Goal: Information Seeking & Learning: Learn about a topic

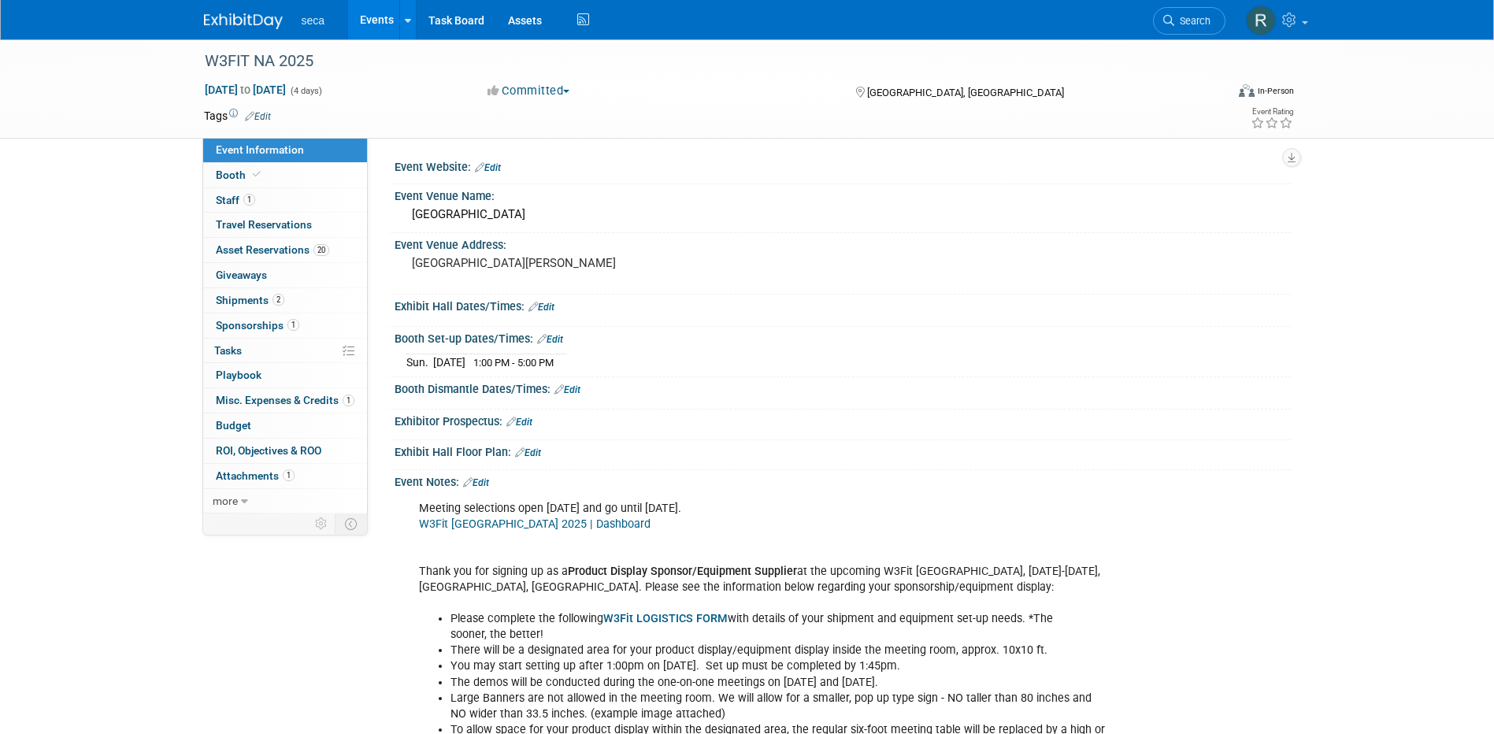
click at [371, 22] on link "Events" at bounding box center [377, 19] width 58 height 39
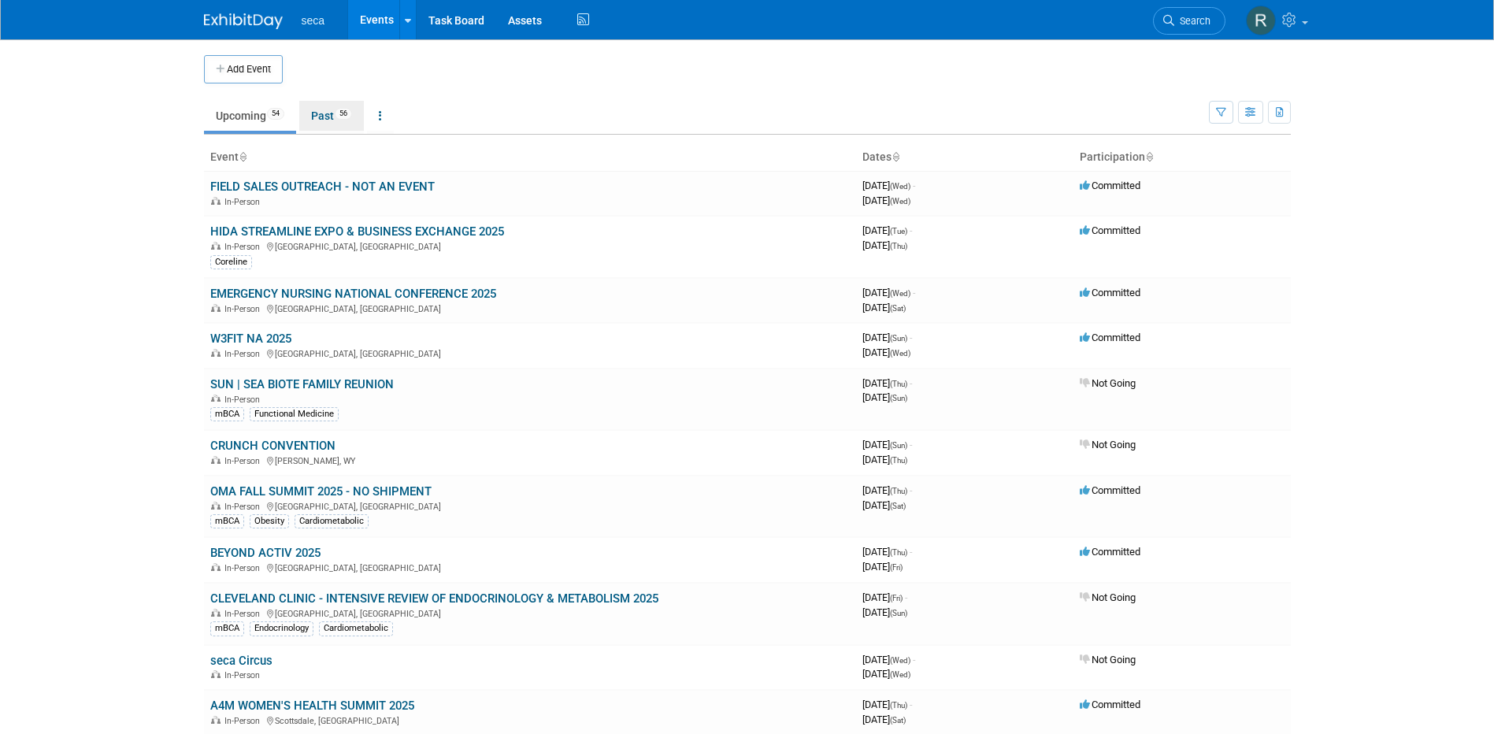
click at [310, 121] on link "Past 56" at bounding box center [331, 116] width 65 height 30
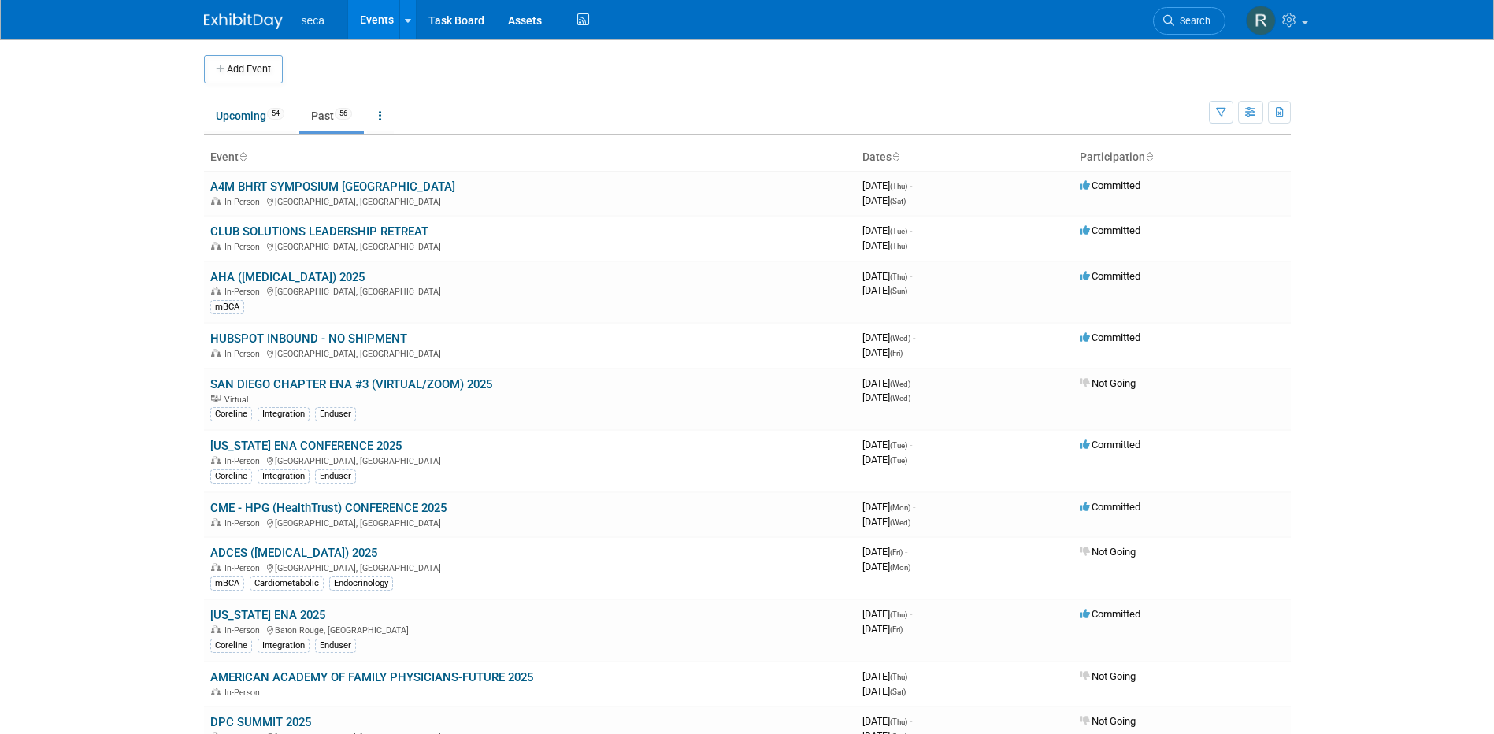
click at [331, 119] on link "Past 56" at bounding box center [331, 116] width 65 height 30
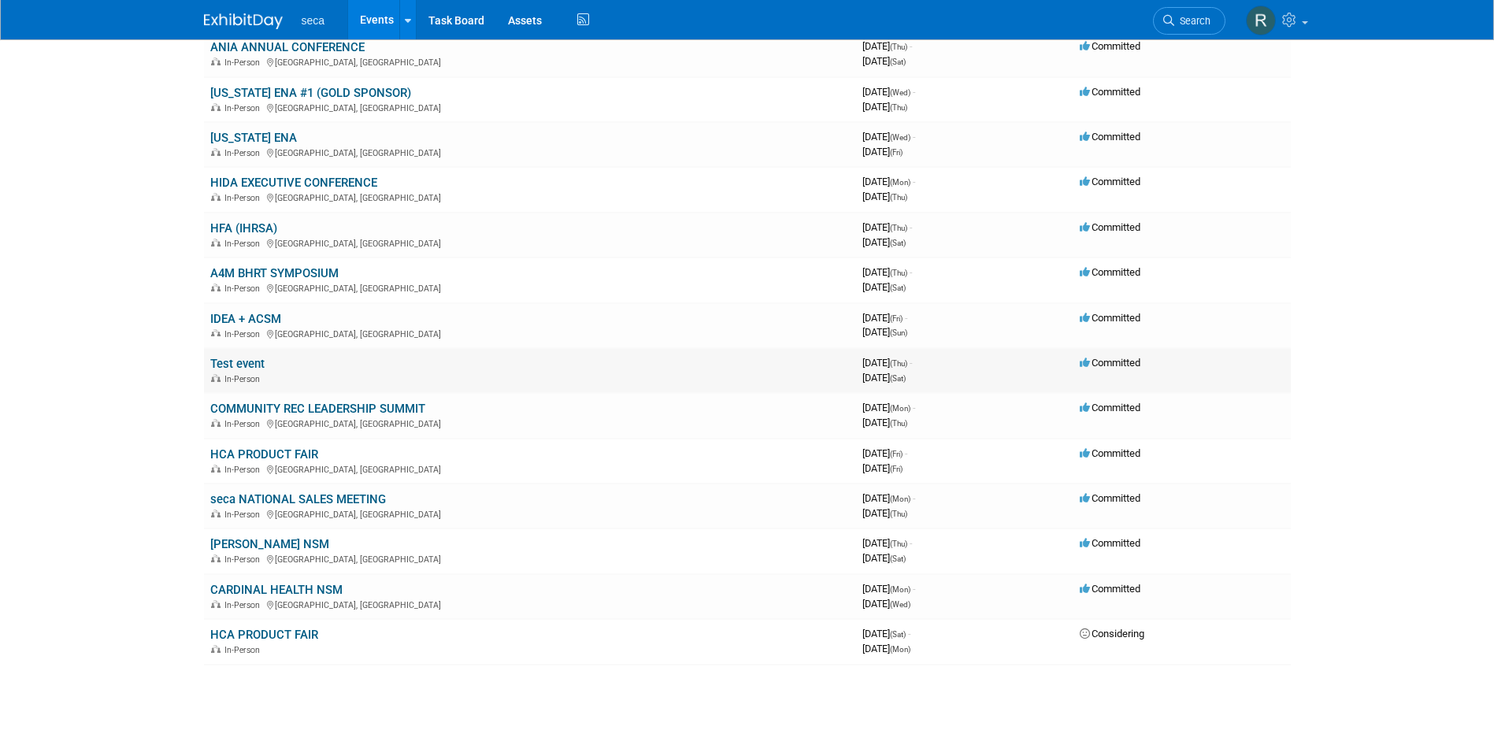
scroll to position [2474, 0]
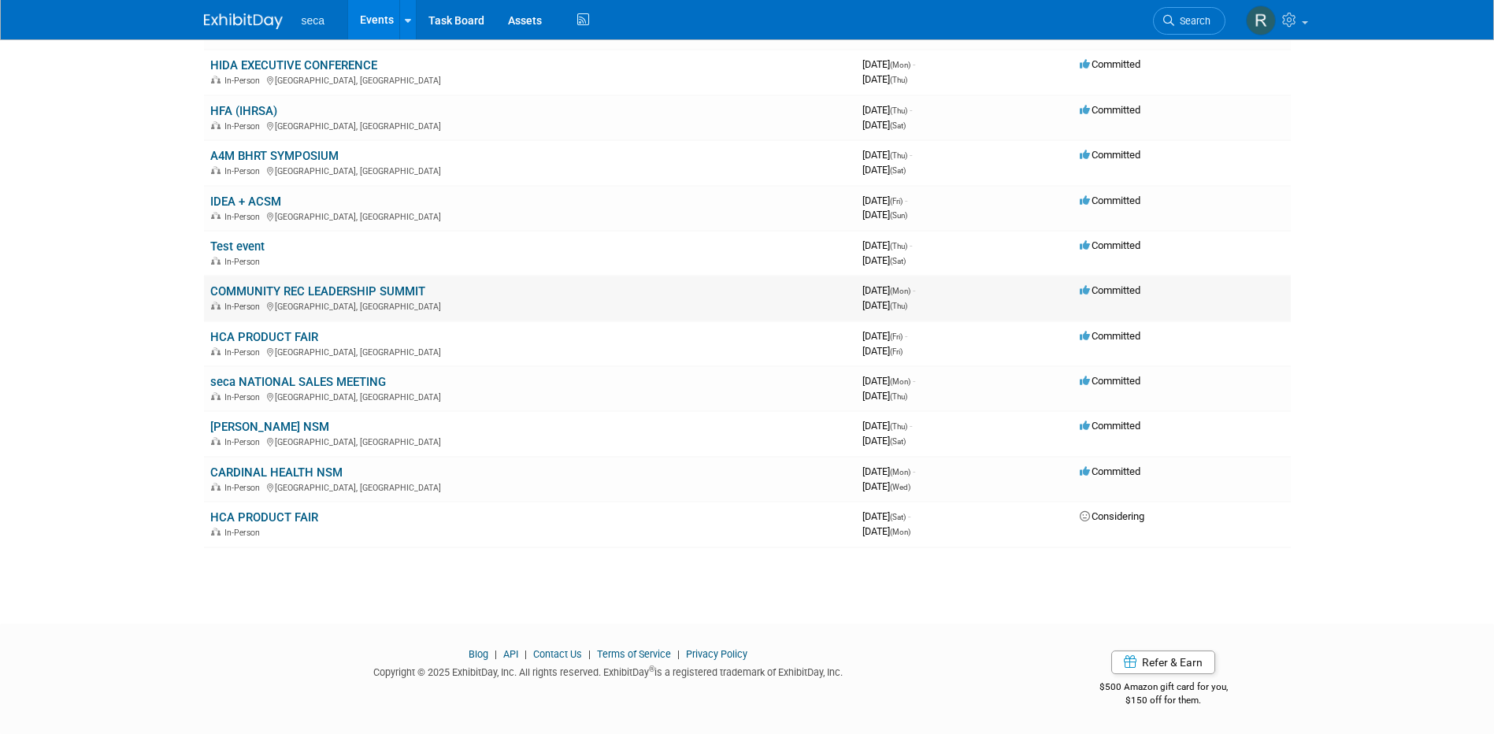
click at [280, 291] on link "COMMUNITY REC LEADERSHIP SUMMIT" at bounding box center [317, 291] width 215 height 14
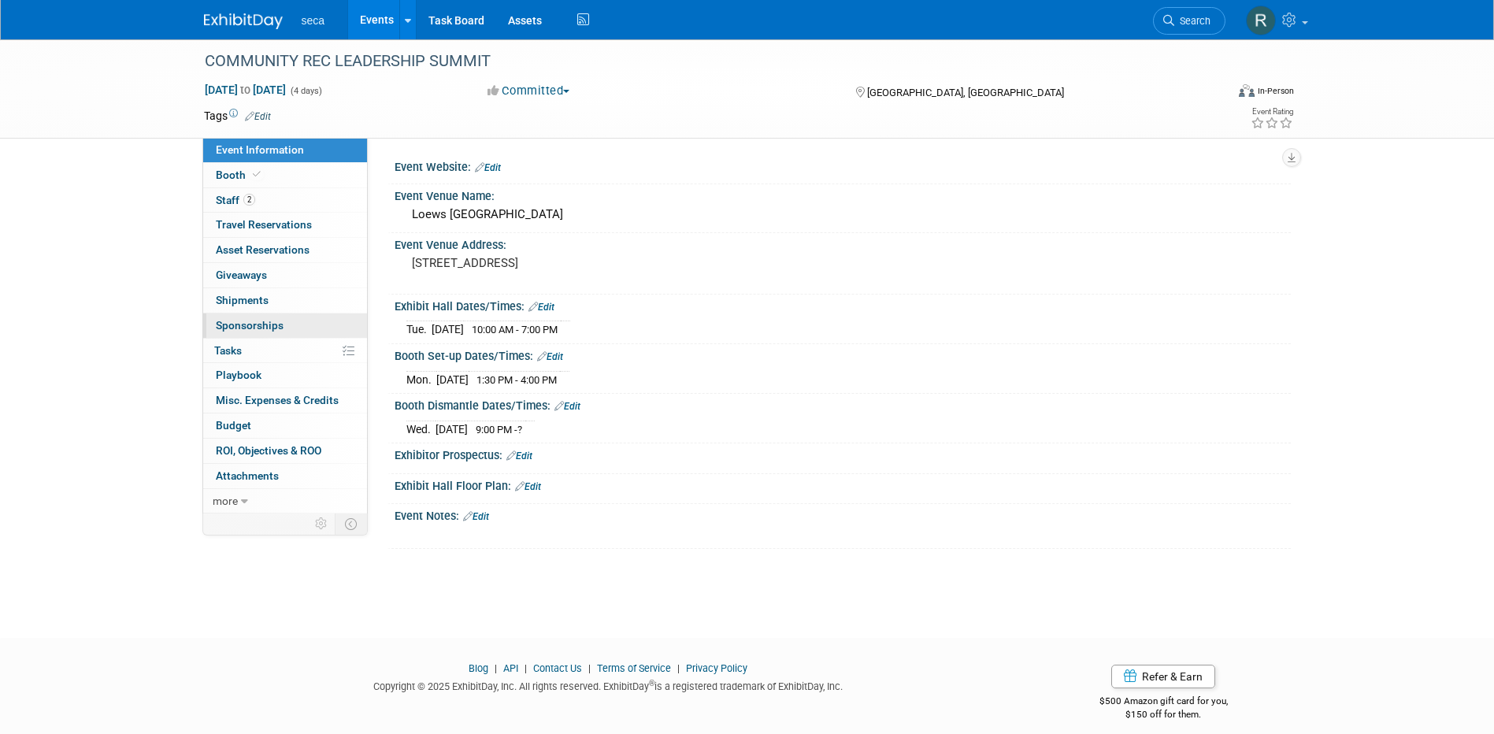
click at [262, 325] on span "Sponsorships 0" at bounding box center [250, 325] width 68 height 13
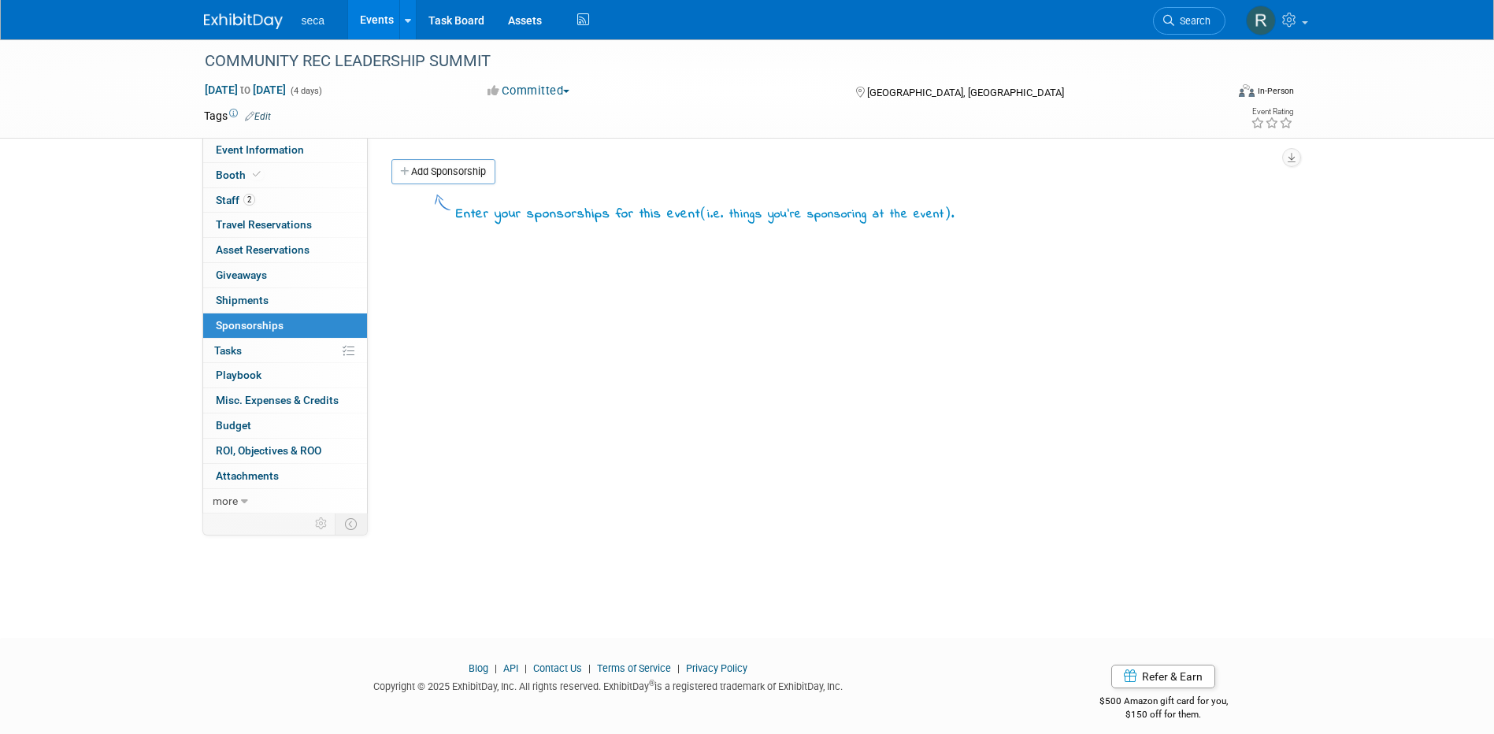
click at [386, 24] on link "Events" at bounding box center [377, 19] width 58 height 39
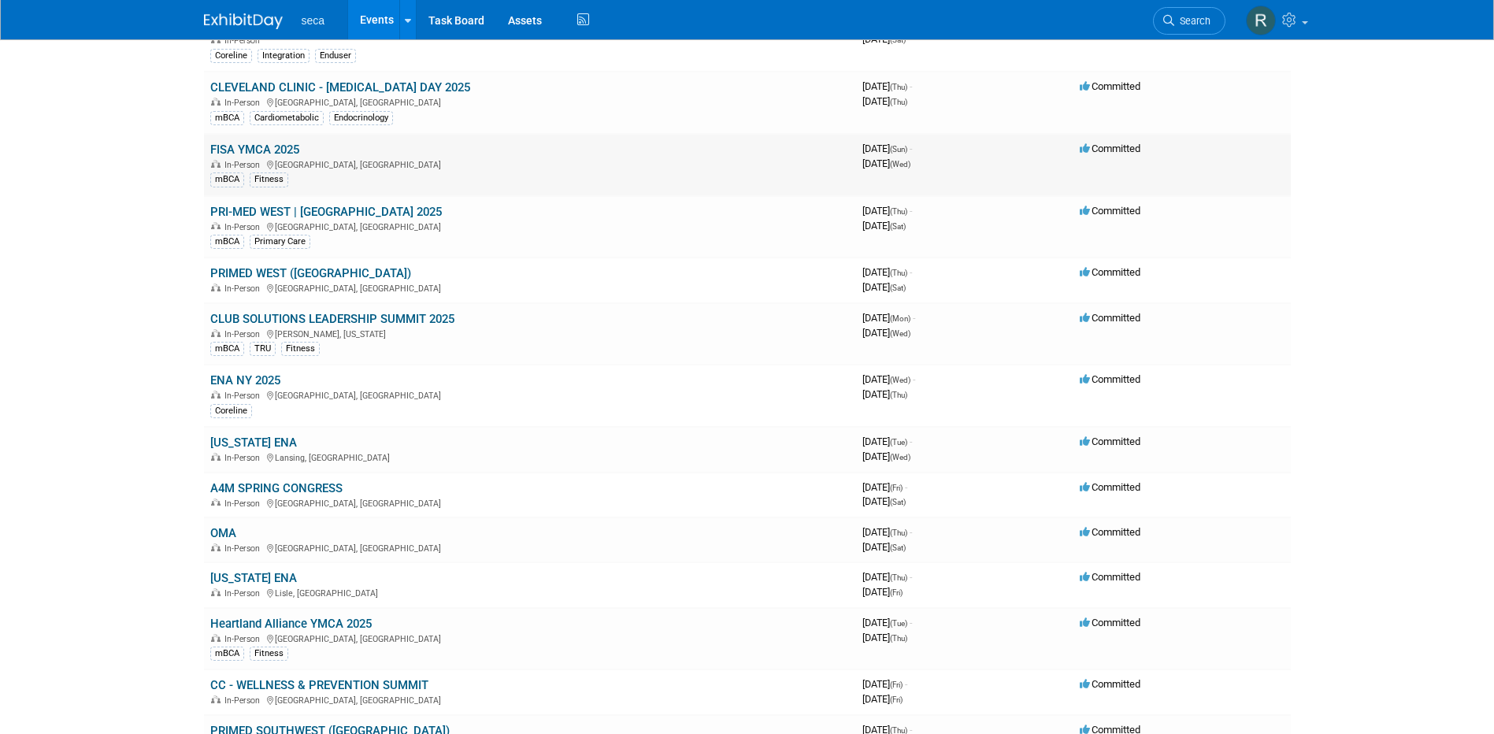
scroll to position [1497, 0]
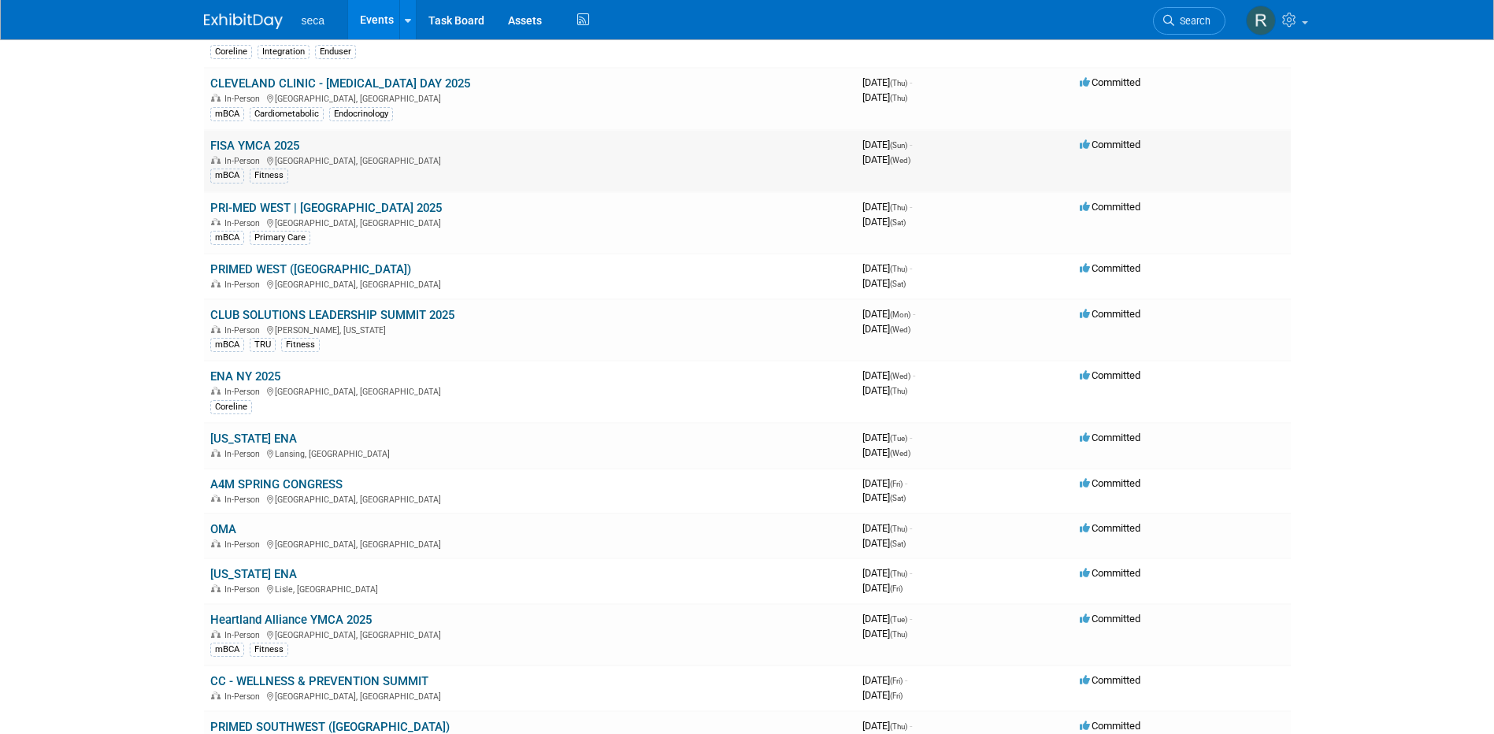
click at [284, 147] on link "FISA YMCA 2025" at bounding box center [254, 146] width 89 height 14
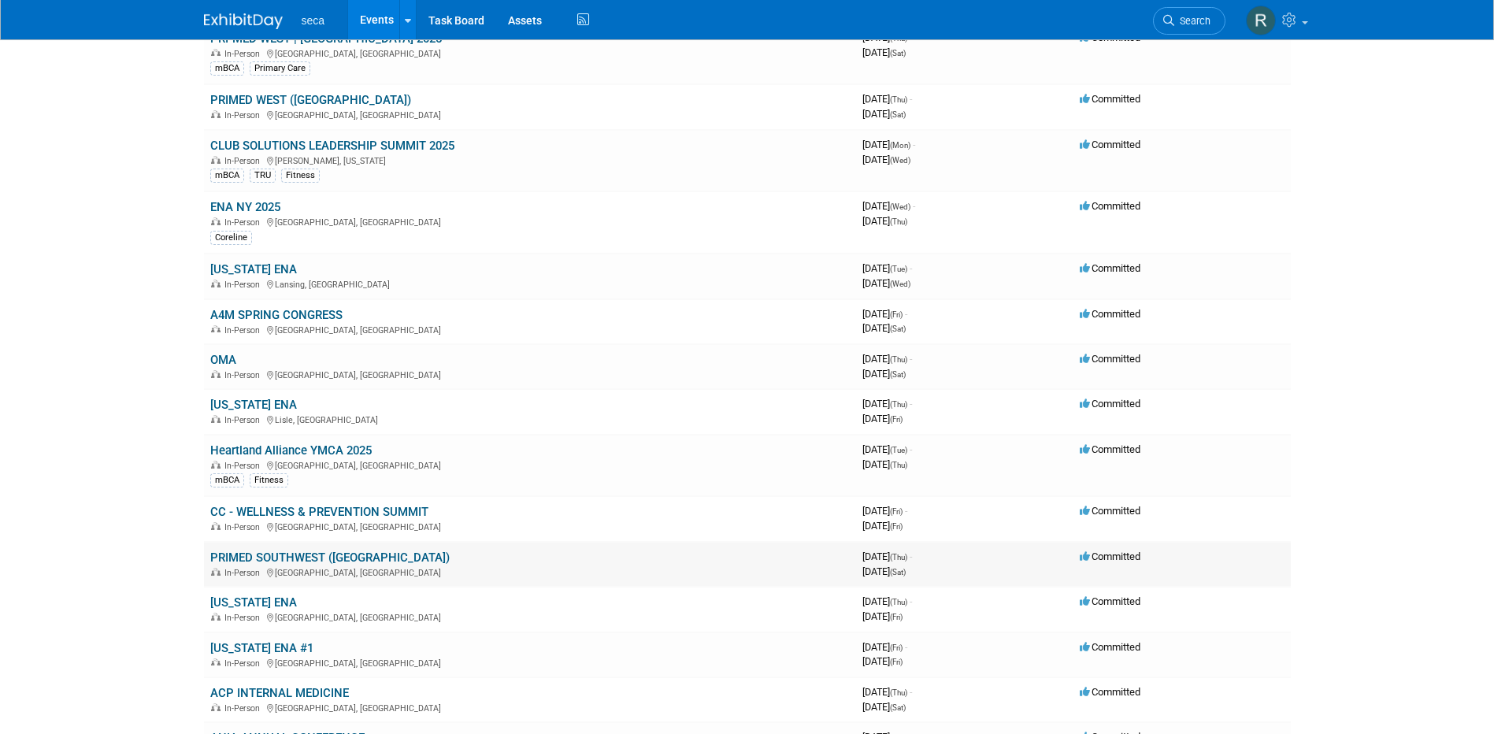
scroll to position [1733, 0]
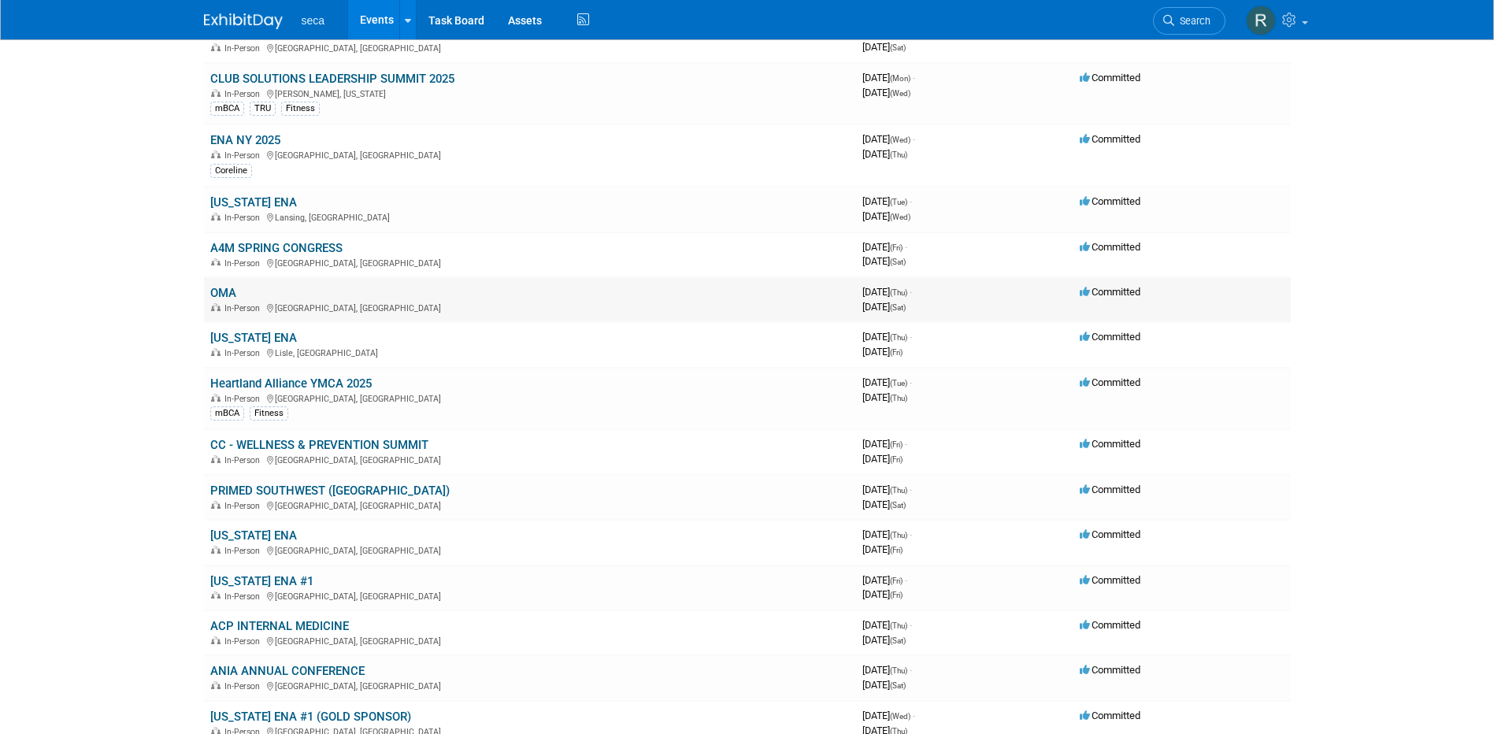
click at [221, 288] on link "OMA" at bounding box center [223, 293] width 26 height 14
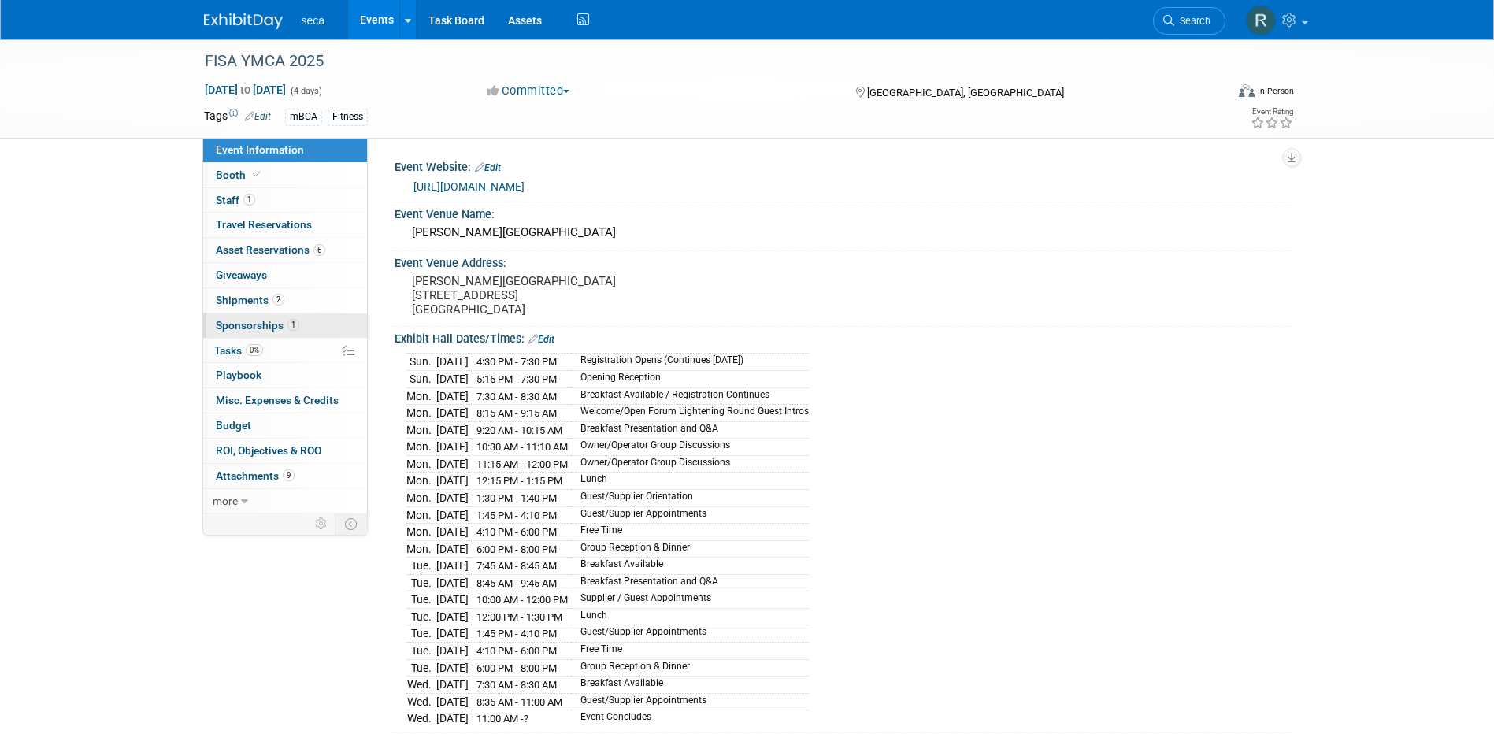
click at [274, 328] on span "Sponsorships 1" at bounding box center [257, 325] width 83 height 13
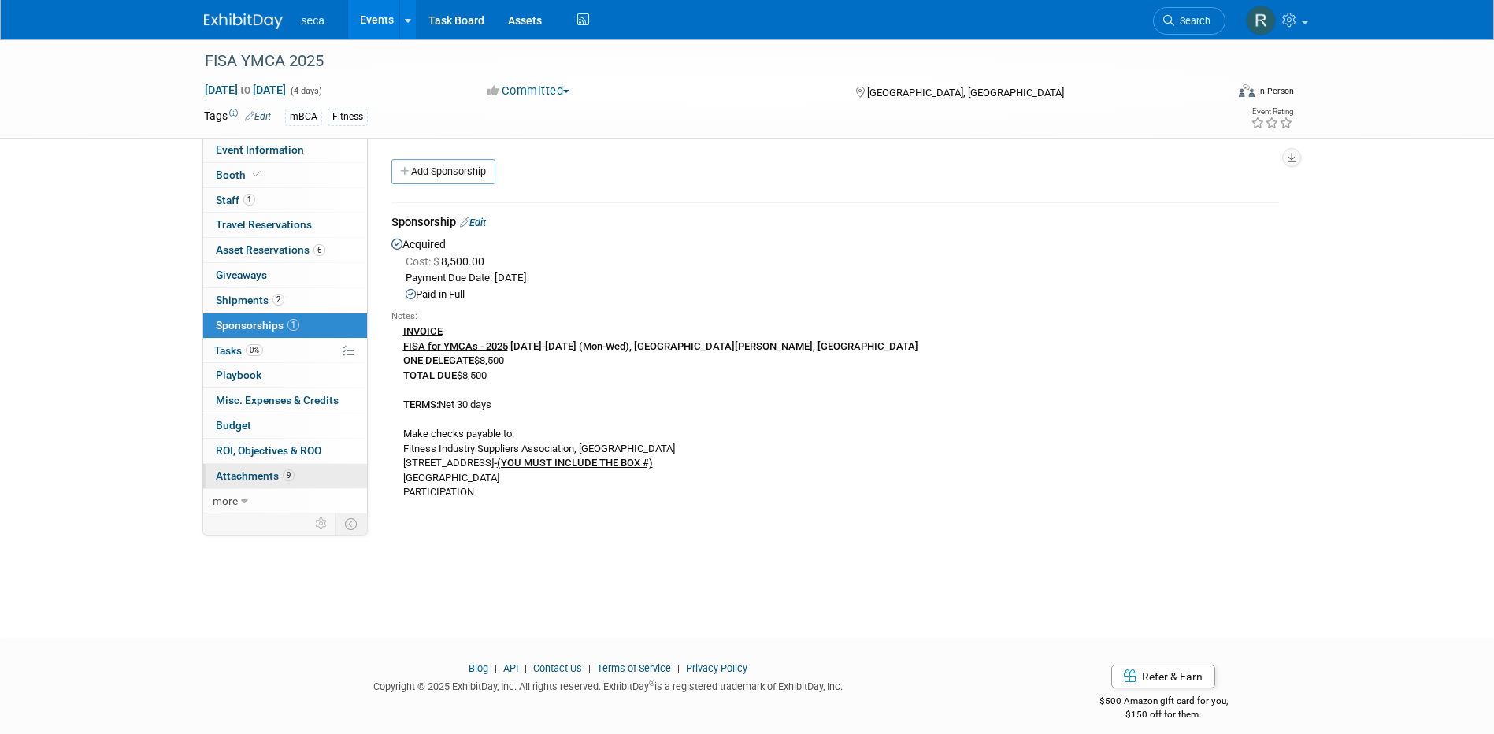
click at [234, 477] on span "Attachments 9" at bounding box center [255, 475] width 79 height 13
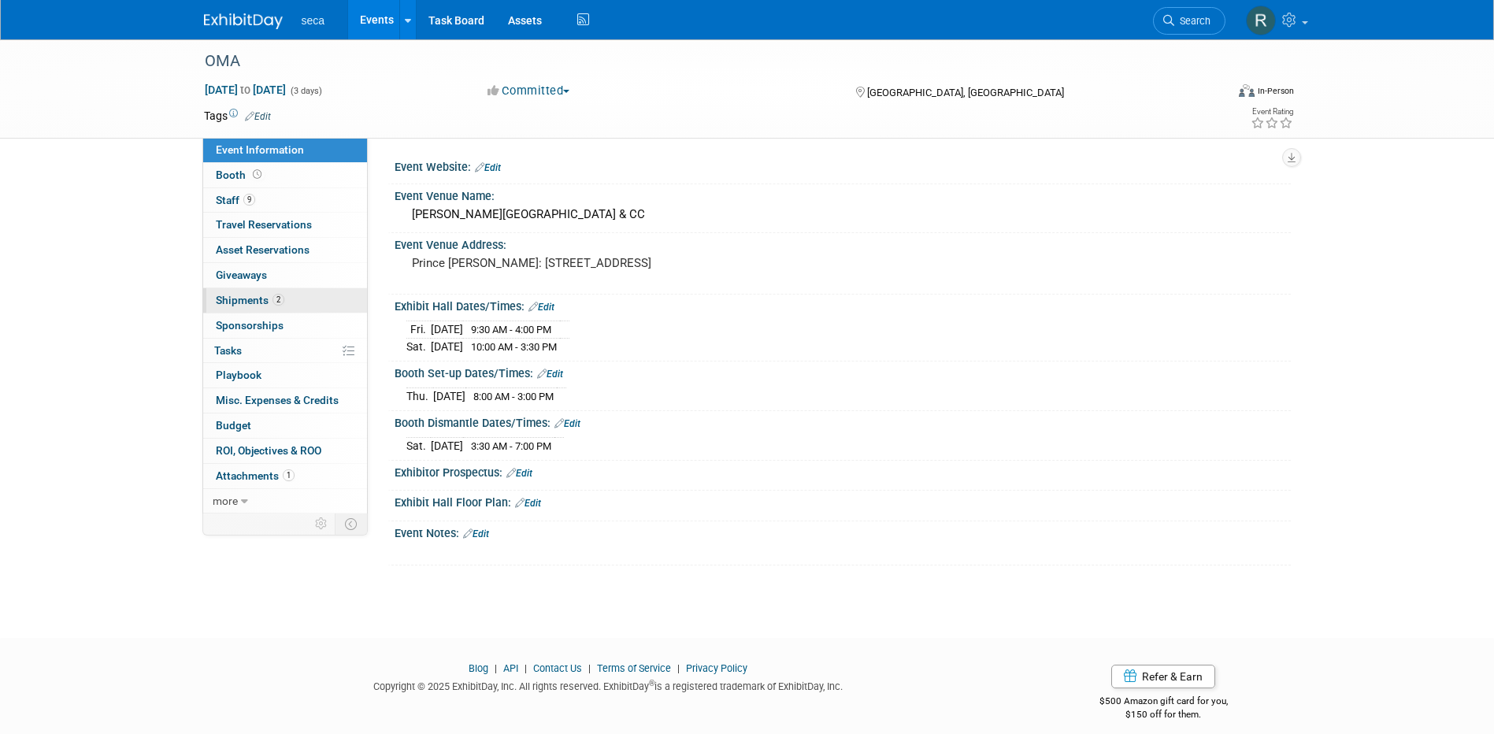
click at [248, 295] on span "Shipments 2" at bounding box center [250, 300] width 69 height 13
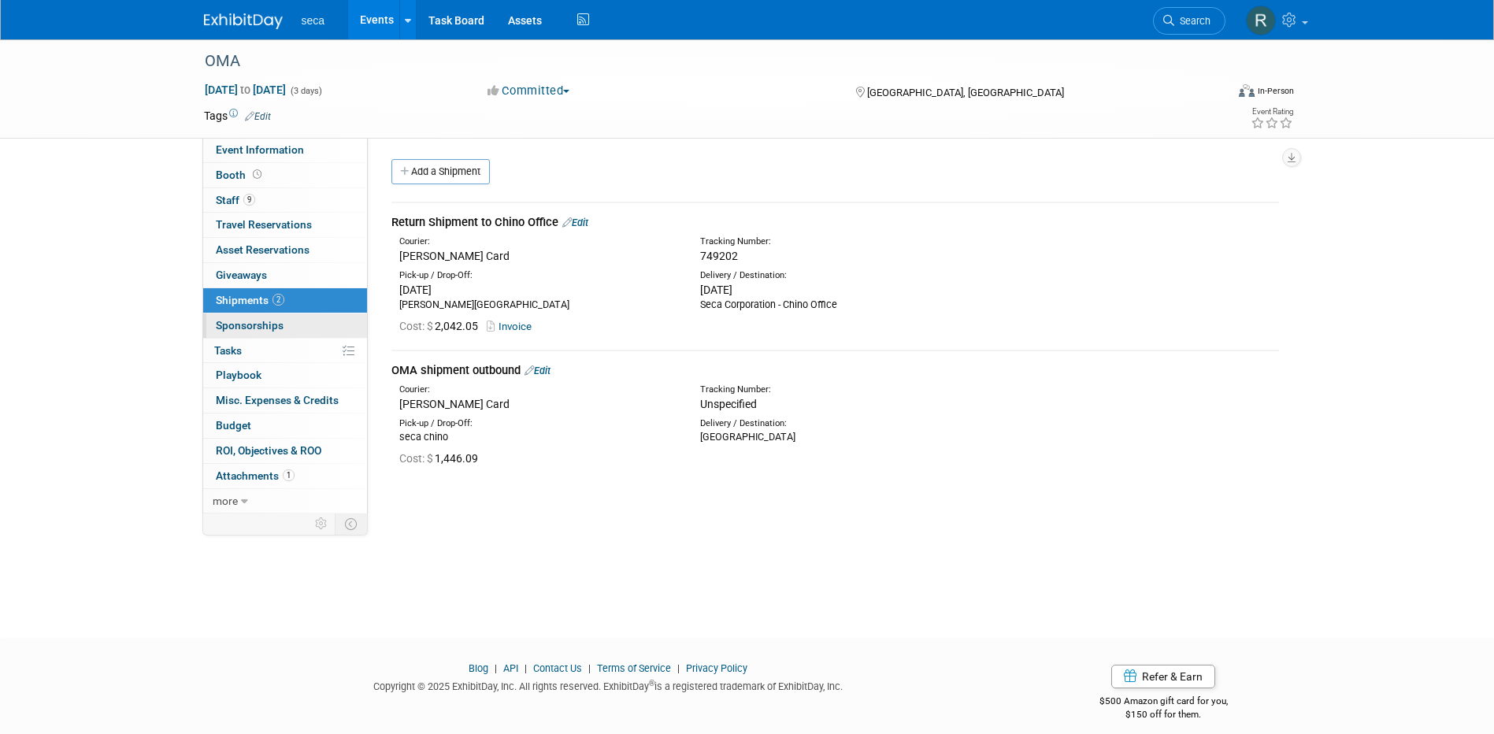
click at [270, 329] on span "Sponsorships 0" at bounding box center [250, 325] width 68 height 13
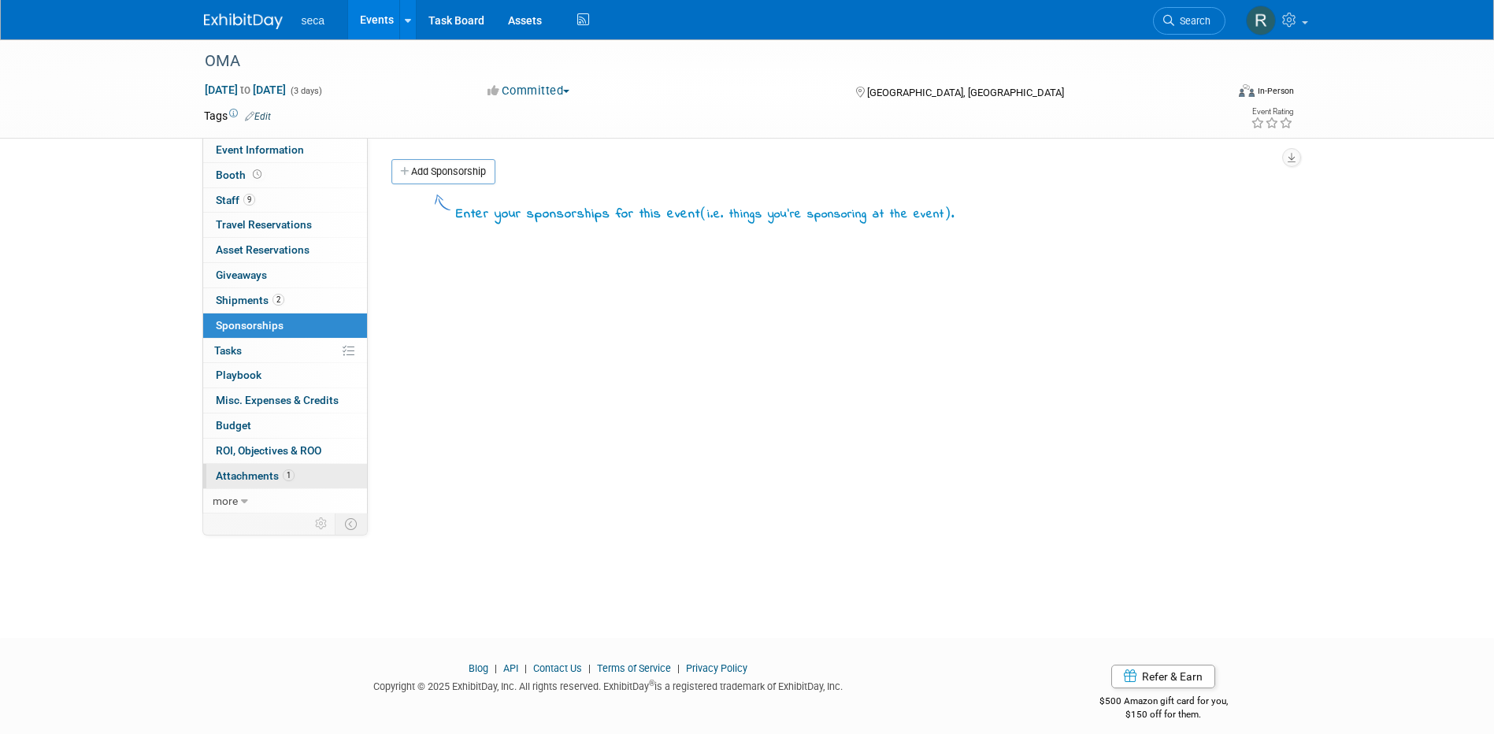
click at [247, 480] on span "Attachments 1" at bounding box center [255, 475] width 79 height 13
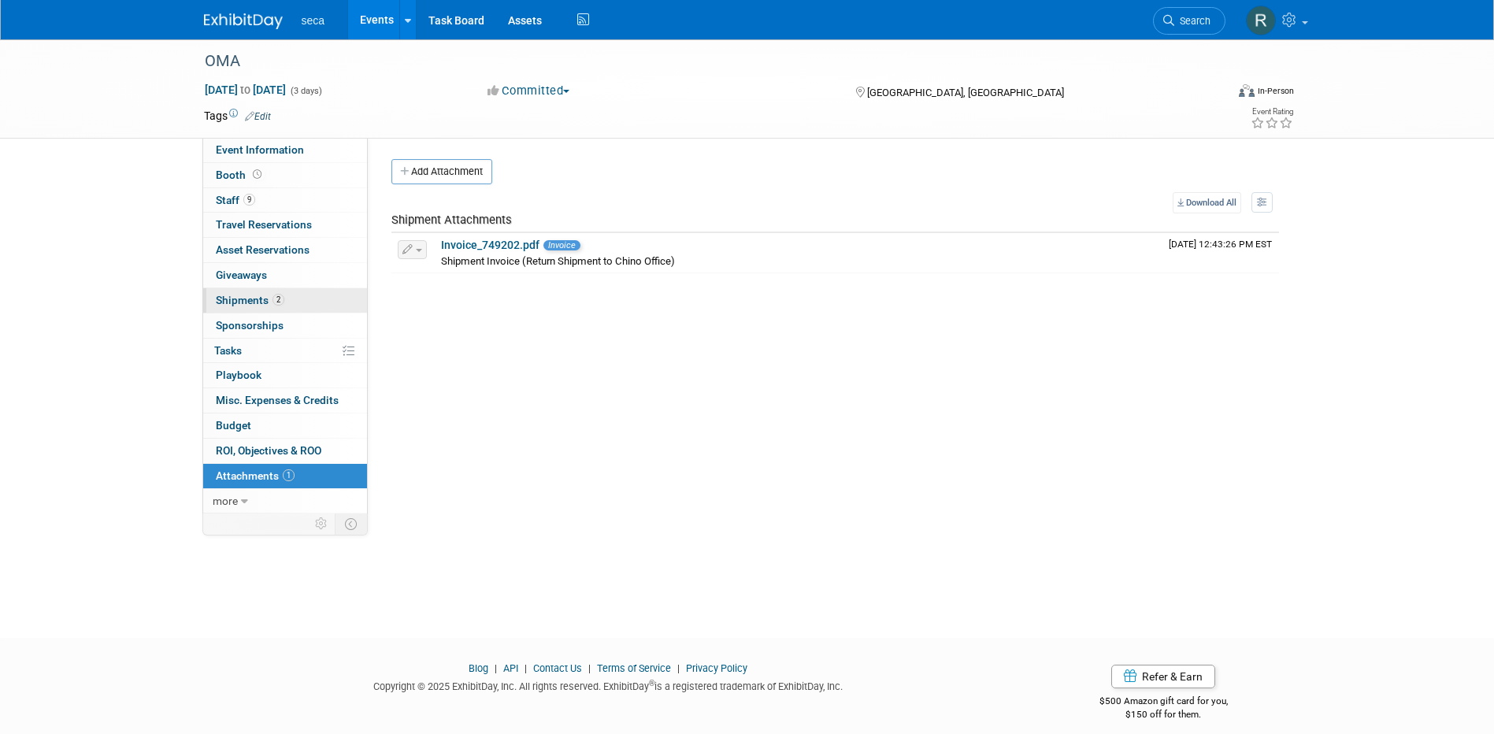
click at [283, 302] on span "2" at bounding box center [279, 300] width 12 height 12
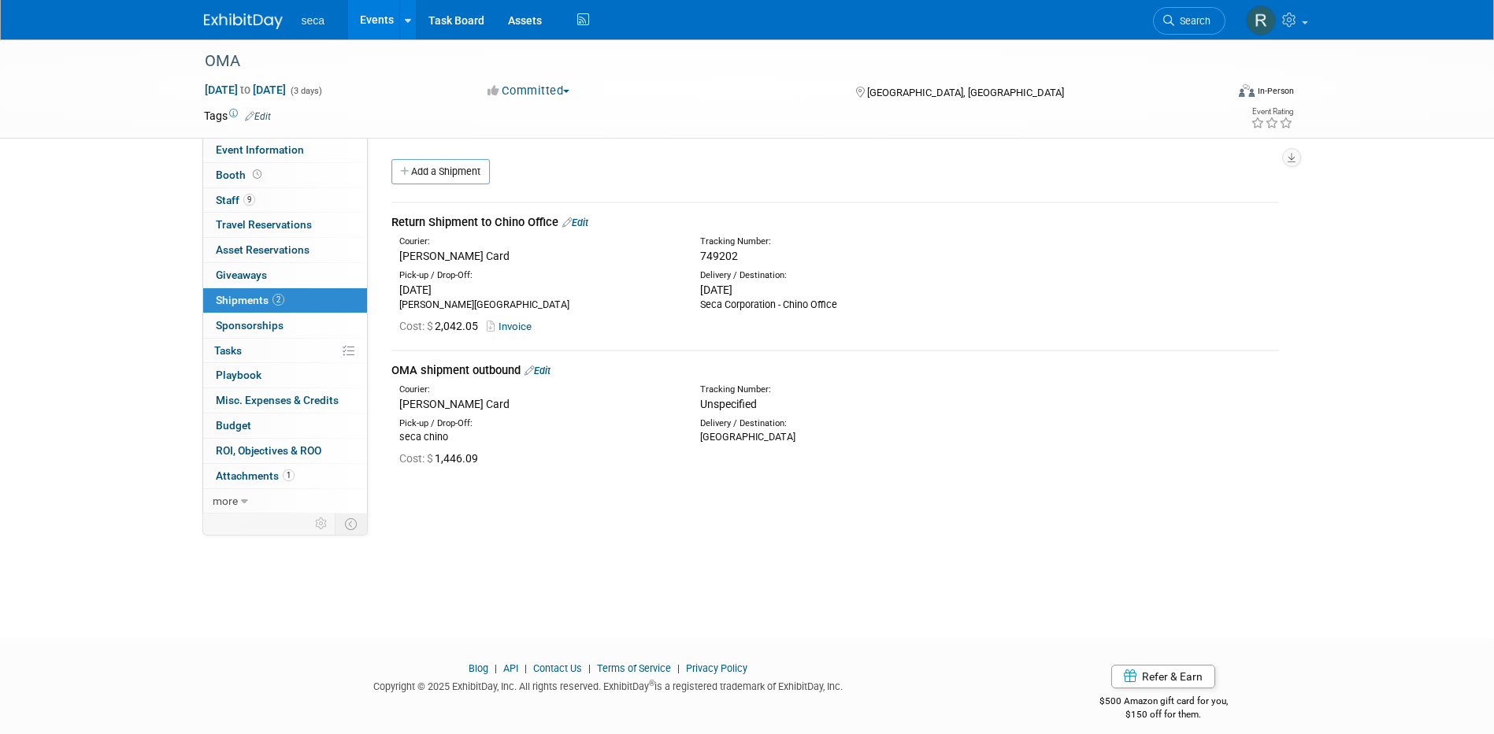
click at [373, 20] on link "Events" at bounding box center [377, 19] width 58 height 39
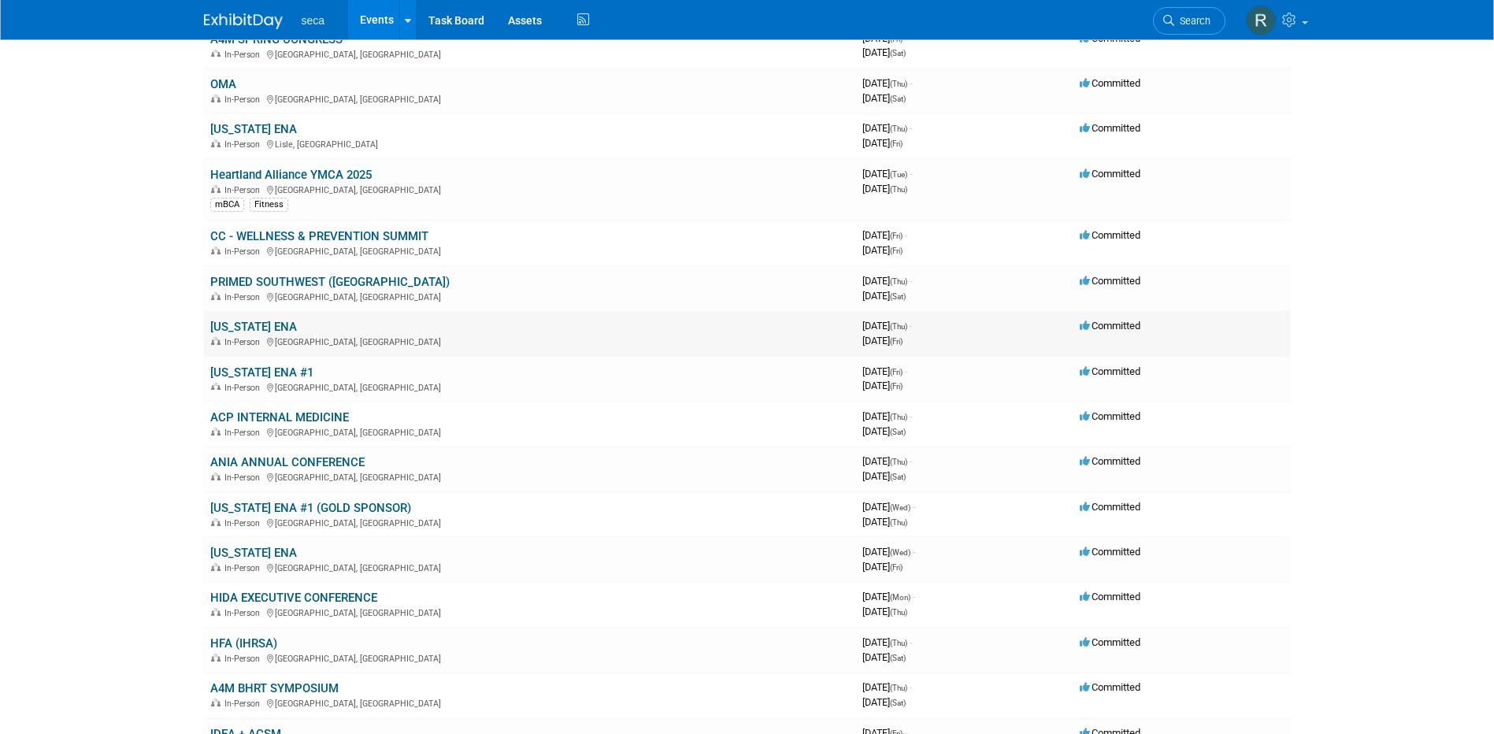
scroll to position [1969, 0]
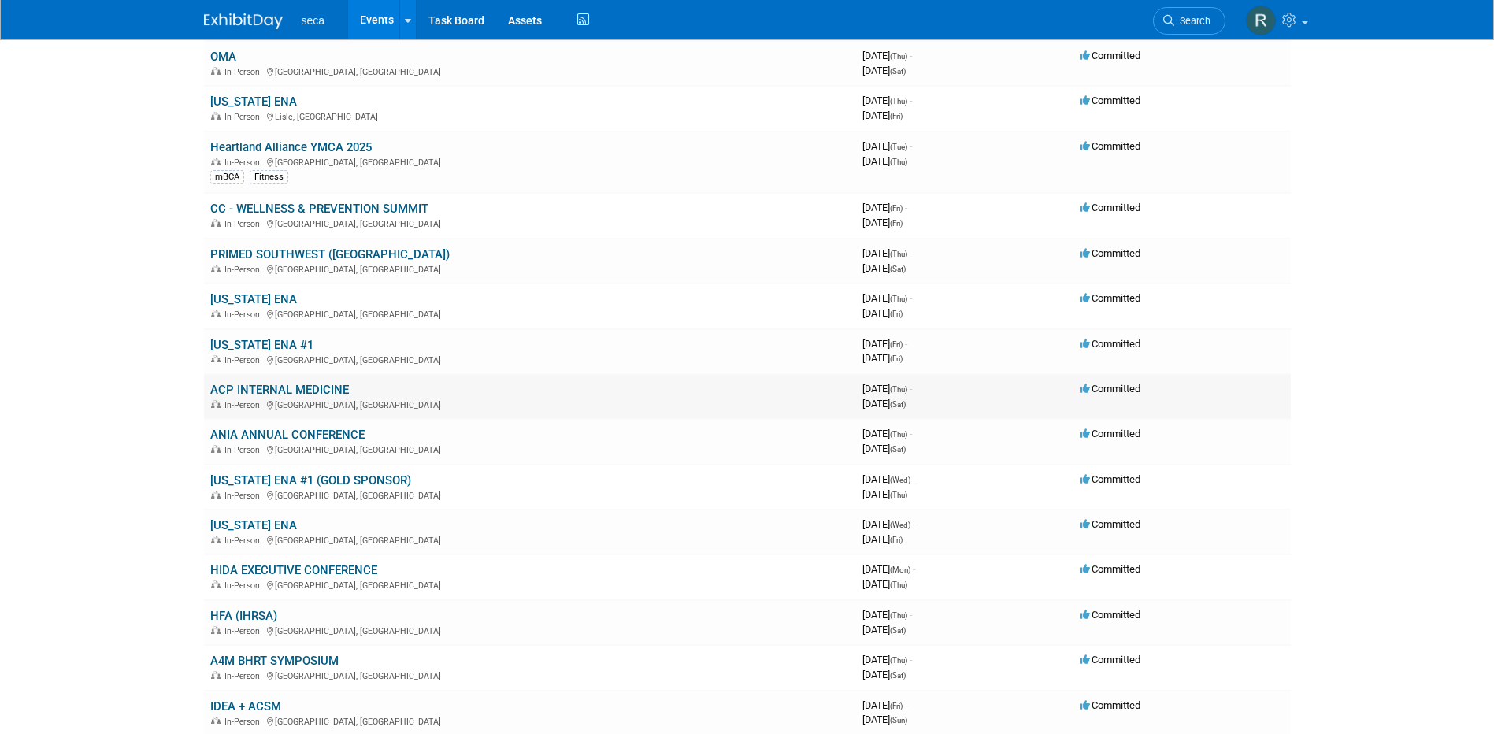
click at [264, 388] on link "ACP INTERNAL MEDICINE" at bounding box center [279, 390] width 139 height 14
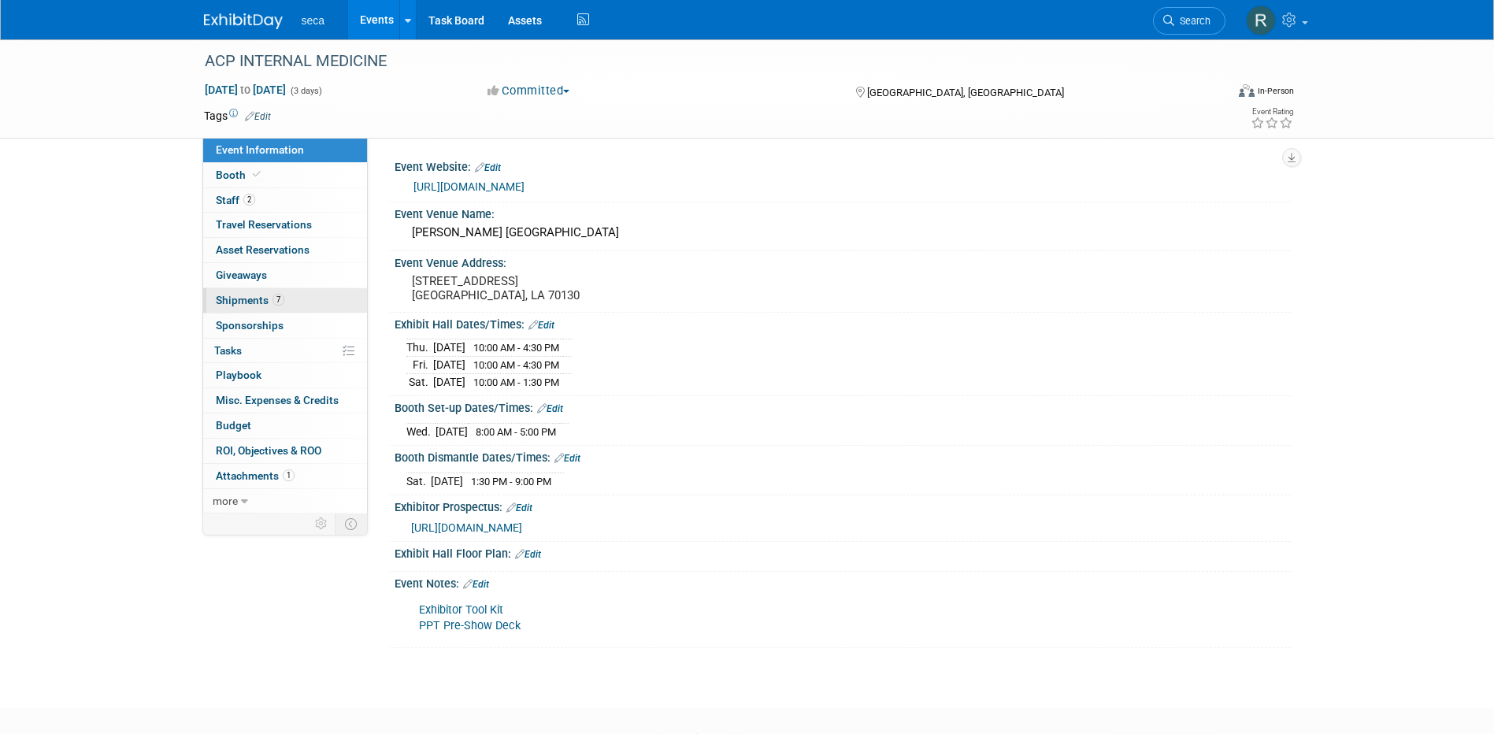
click at [262, 297] on span "Shipments 7" at bounding box center [250, 300] width 69 height 13
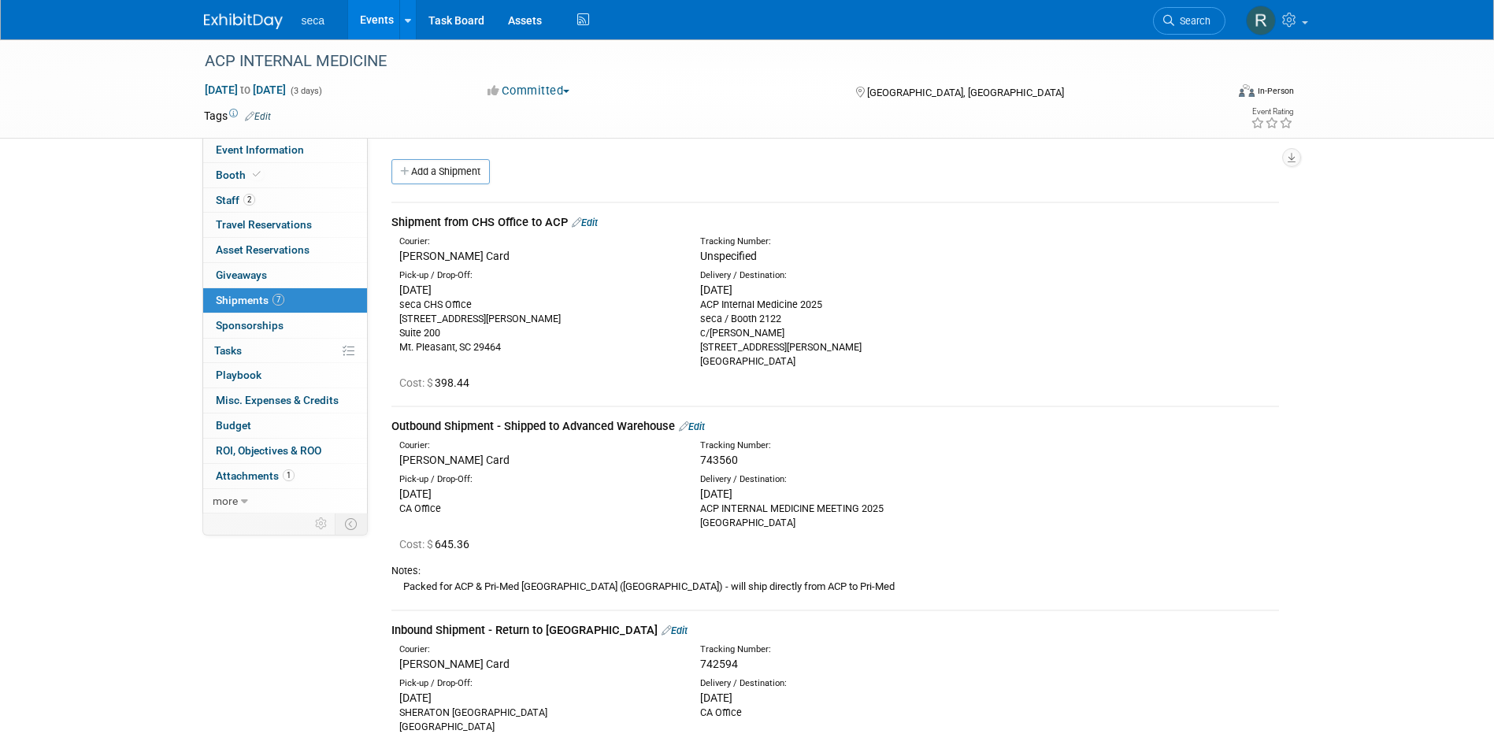
click at [386, 17] on link "Events" at bounding box center [377, 19] width 58 height 39
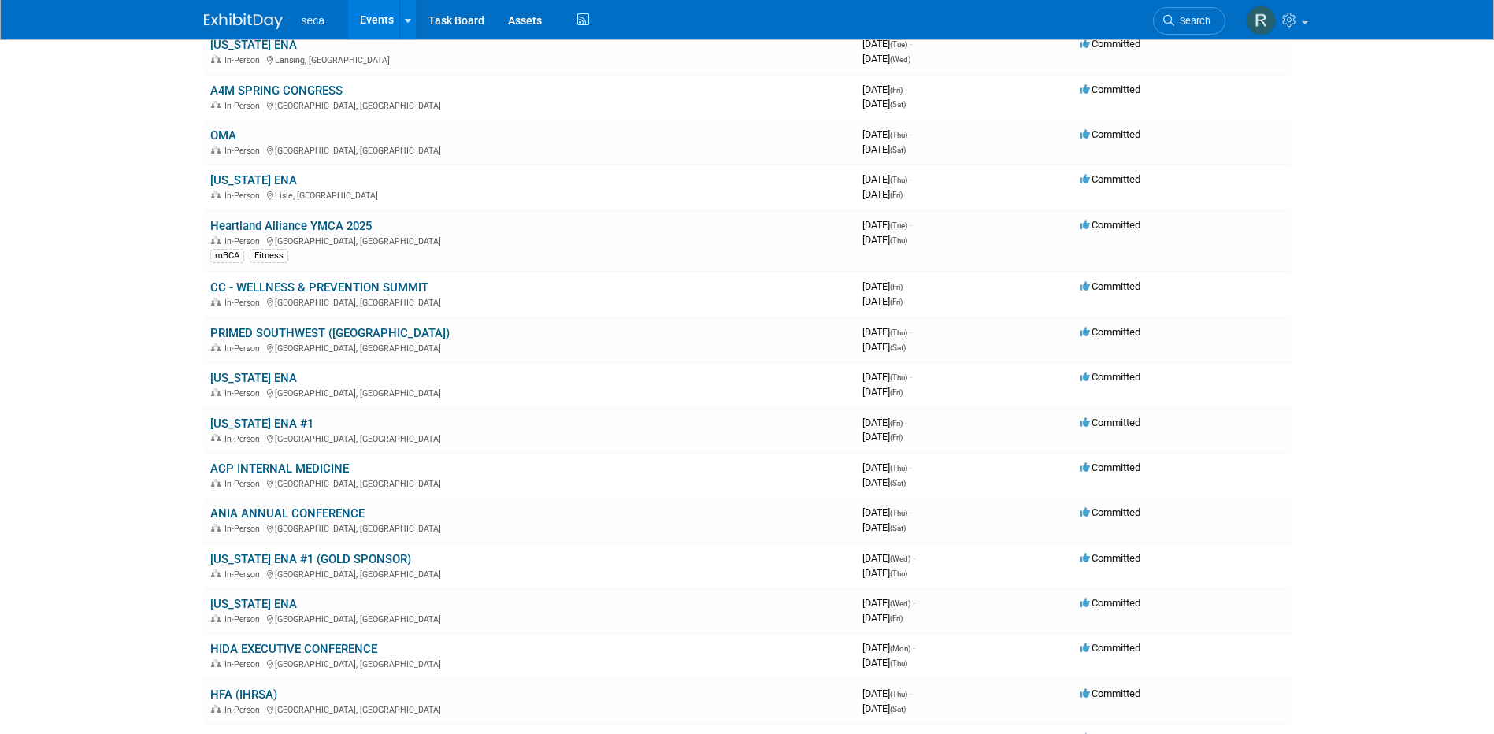
scroll to position [2474, 0]
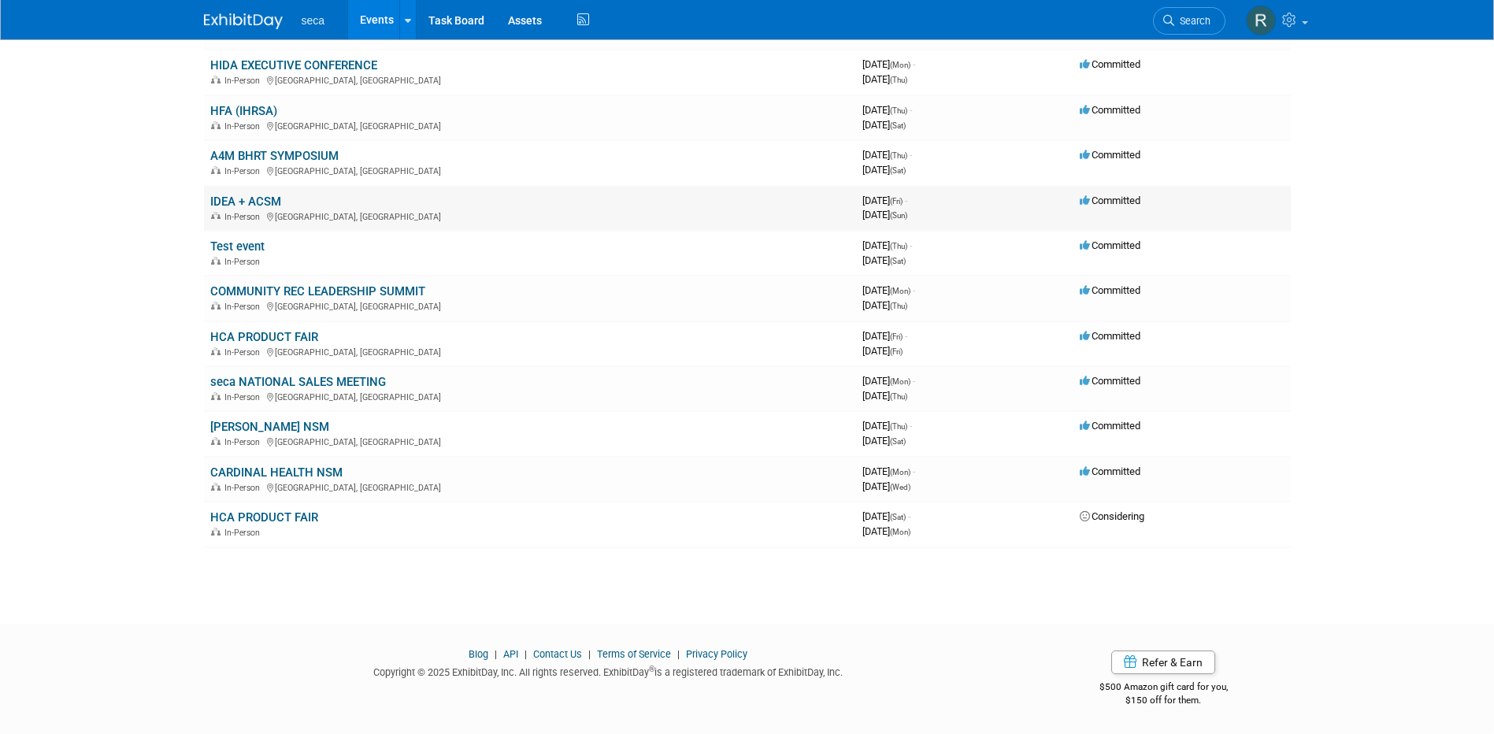
click at [254, 202] on link "IDEA + ACSM" at bounding box center [245, 202] width 71 height 14
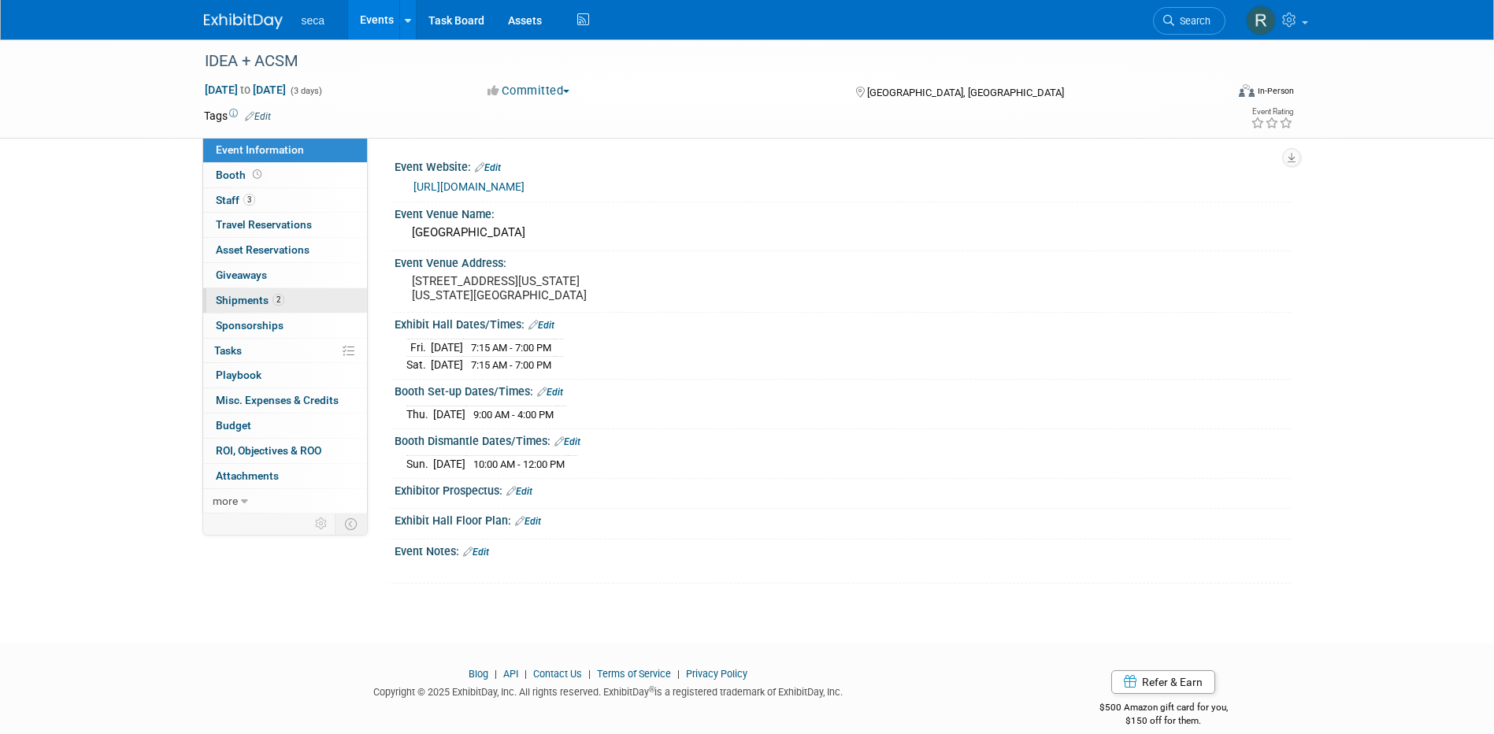
click at [258, 302] on span "Shipments 2" at bounding box center [250, 300] width 69 height 13
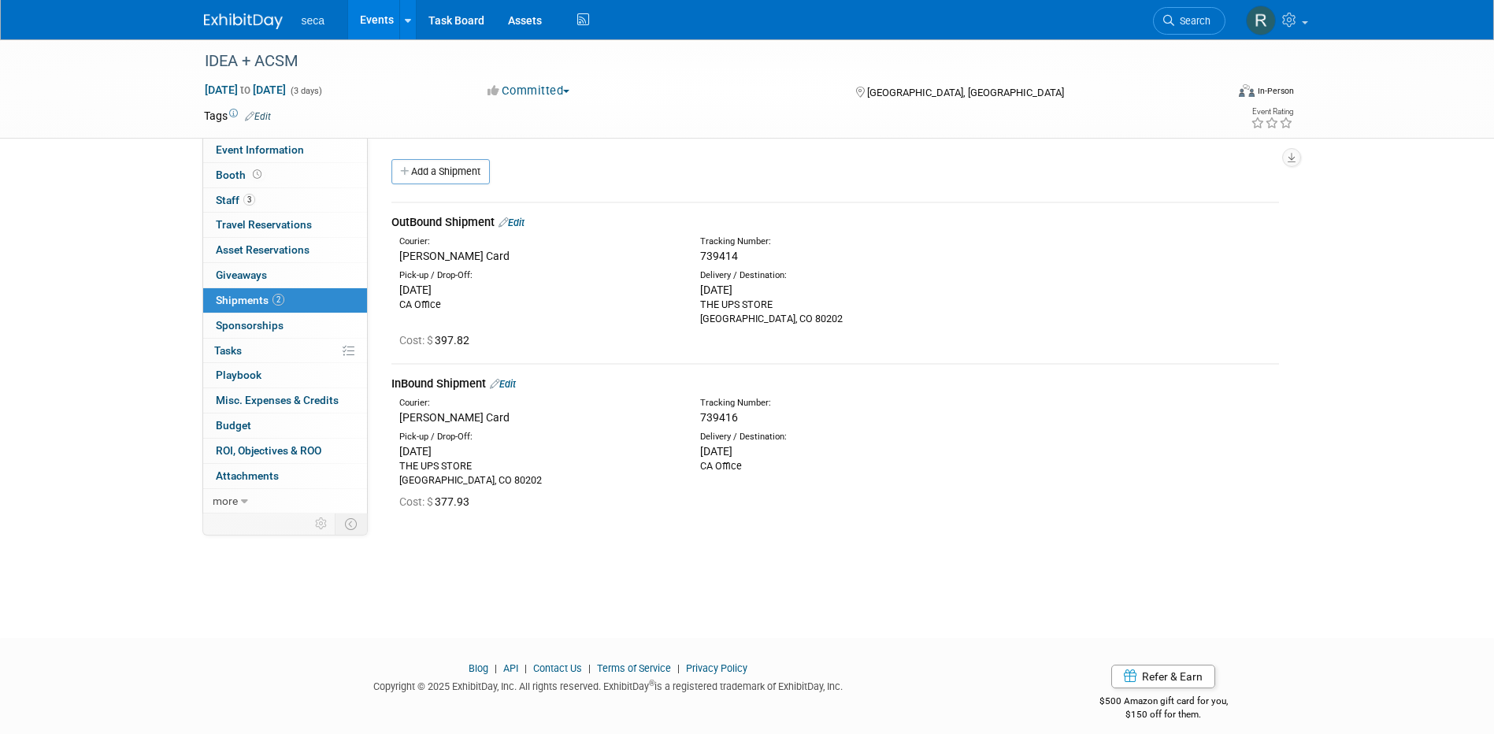
click at [373, 24] on link "Events" at bounding box center [377, 19] width 58 height 39
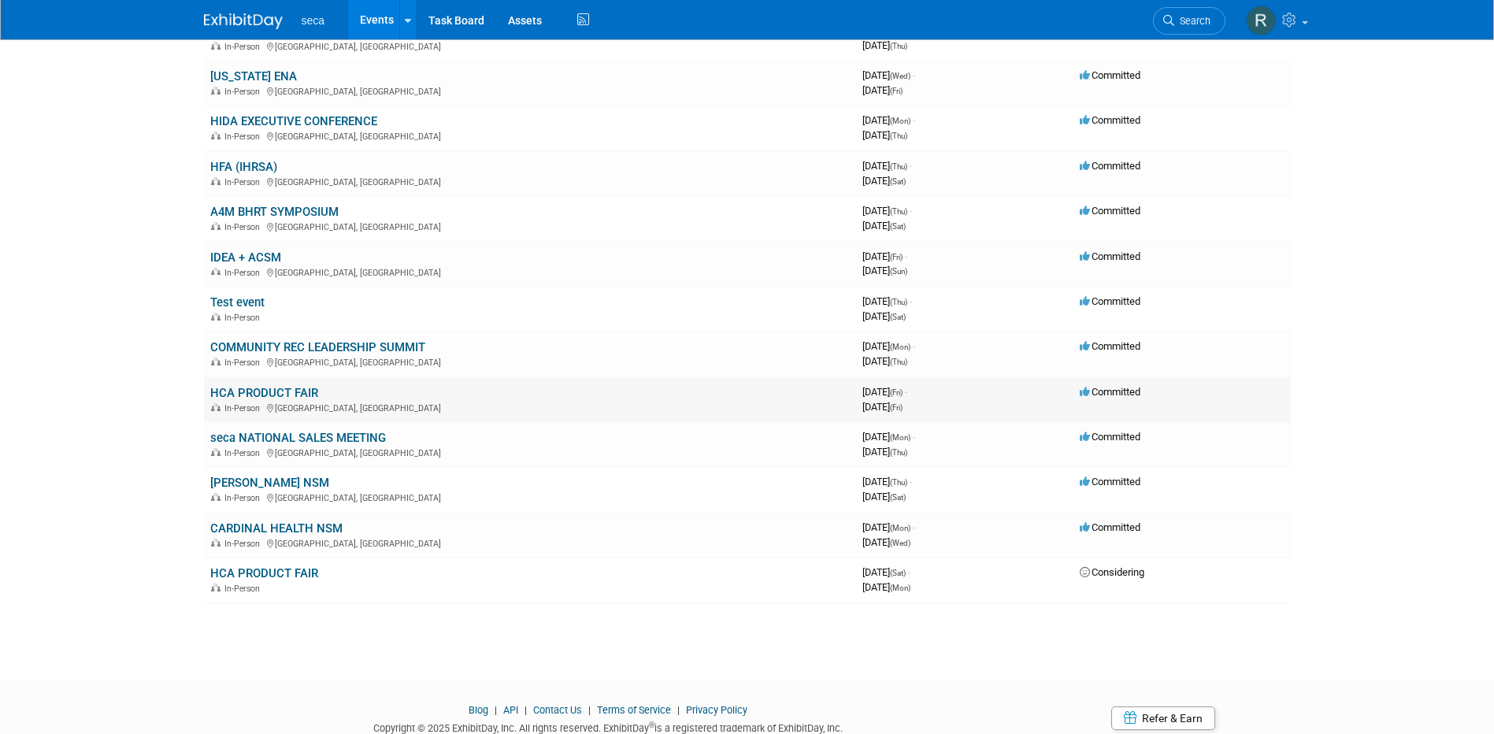
scroll to position [2474, 0]
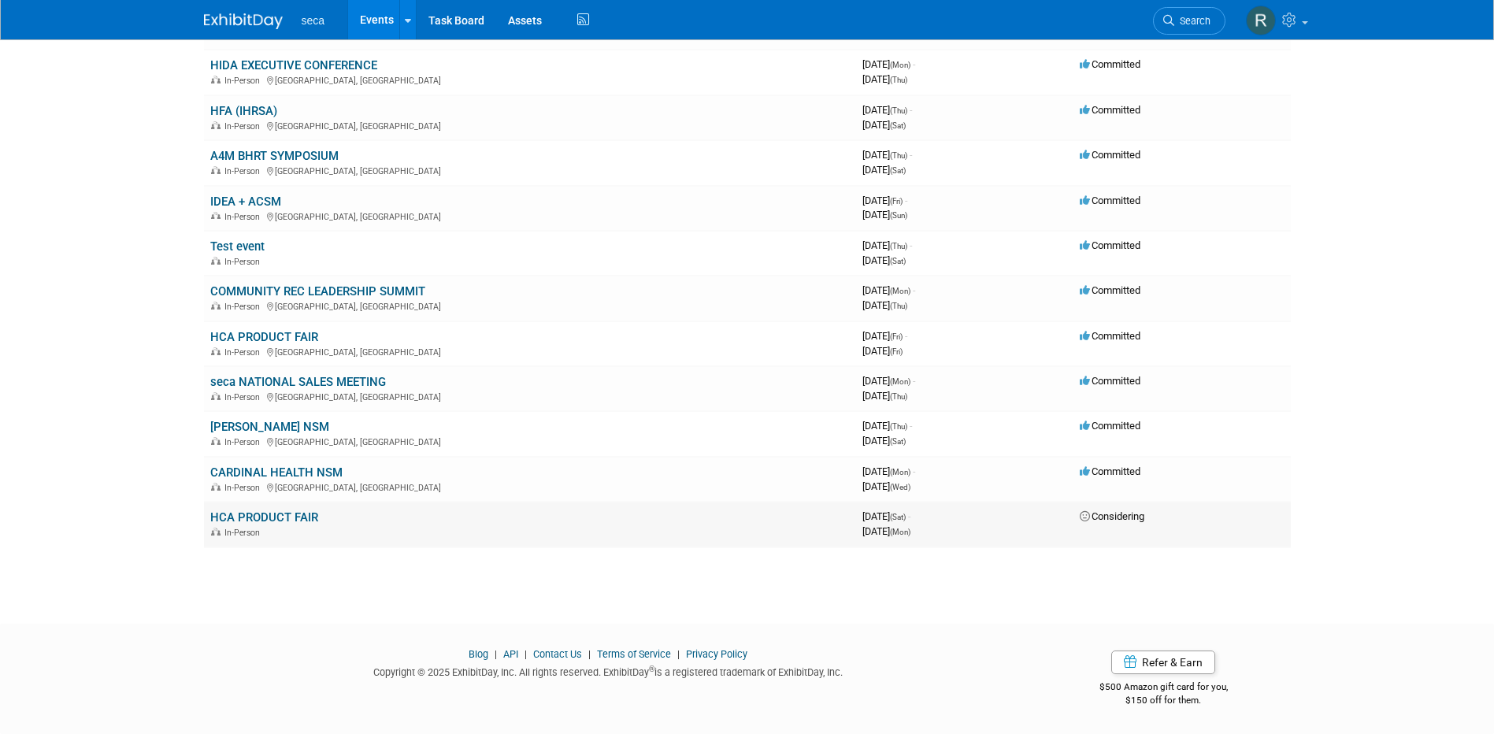
click at [259, 520] on link "HCA PRODUCT FAIR" at bounding box center [264, 517] width 108 height 14
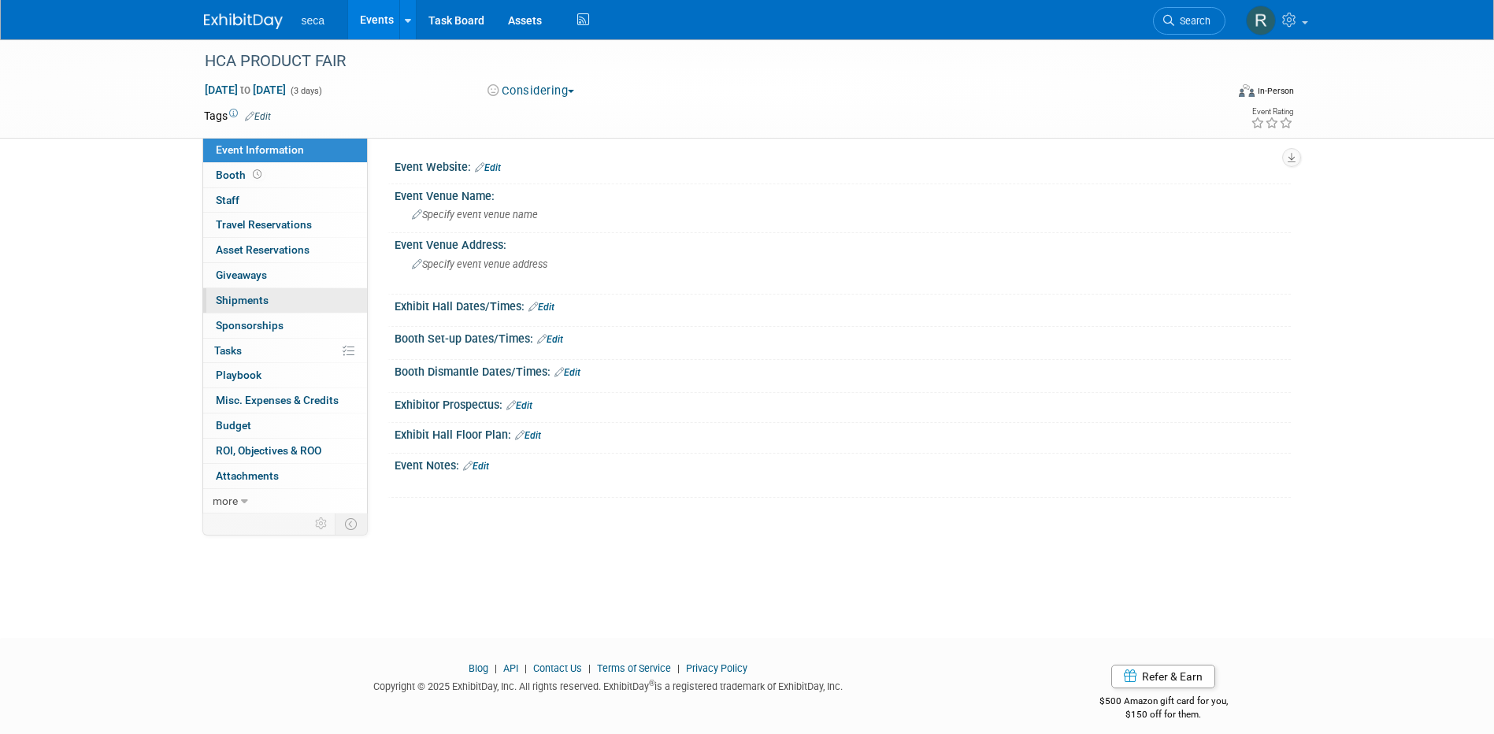
click at [274, 295] on link "0 Shipments 0" at bounding box center [285, 300] width 164 height 24
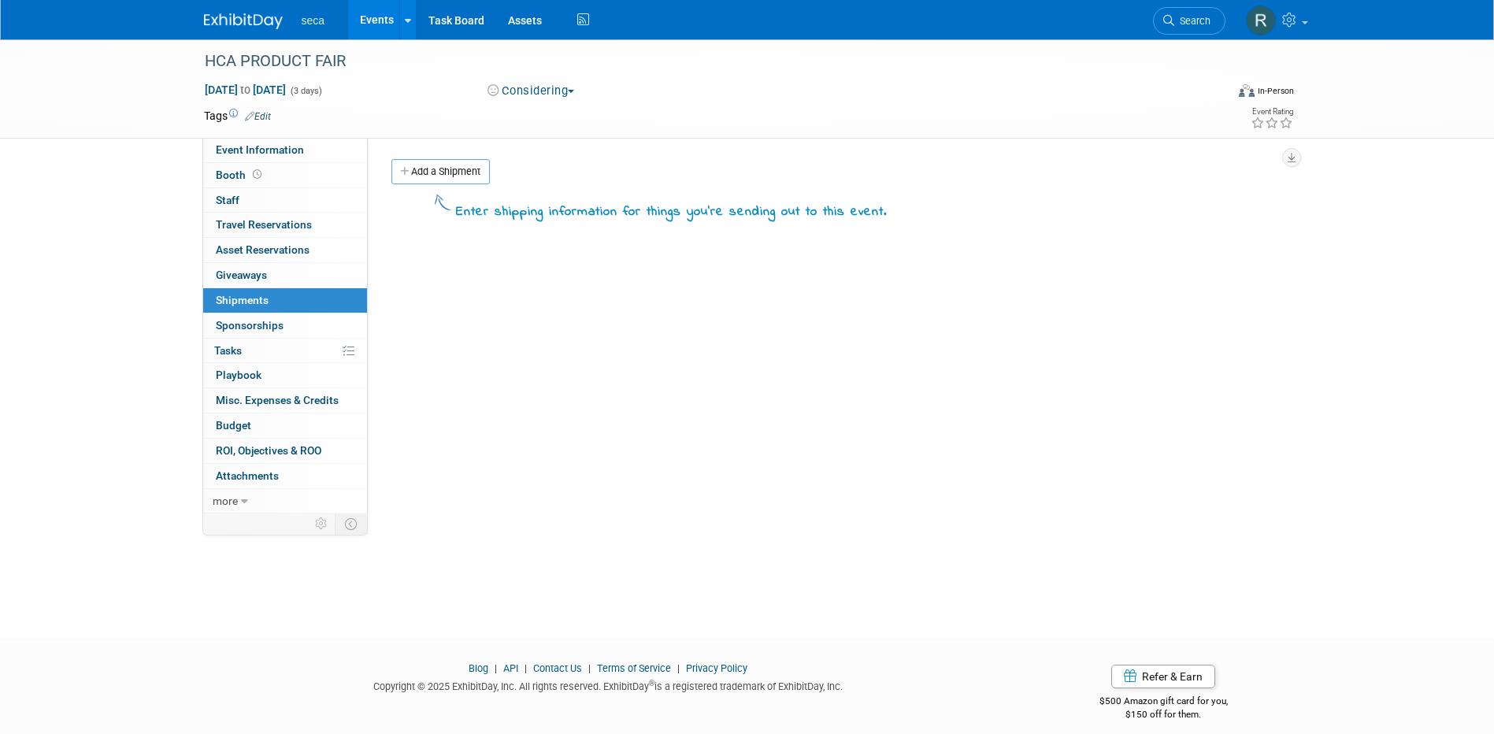
click at [367, 28] on link "Events" at bounding box center [377, 19] width 58 height 39
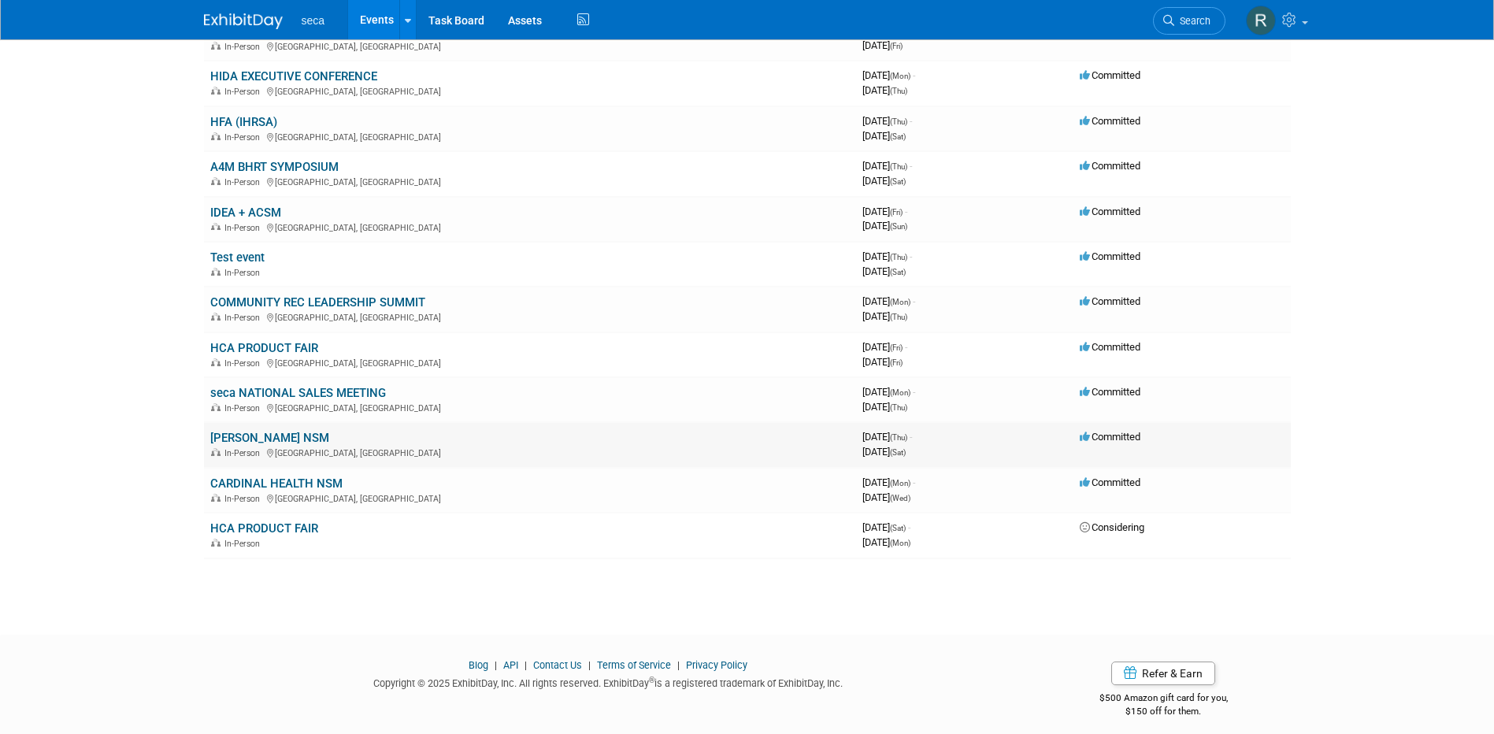
scroll to position [2474, 0]
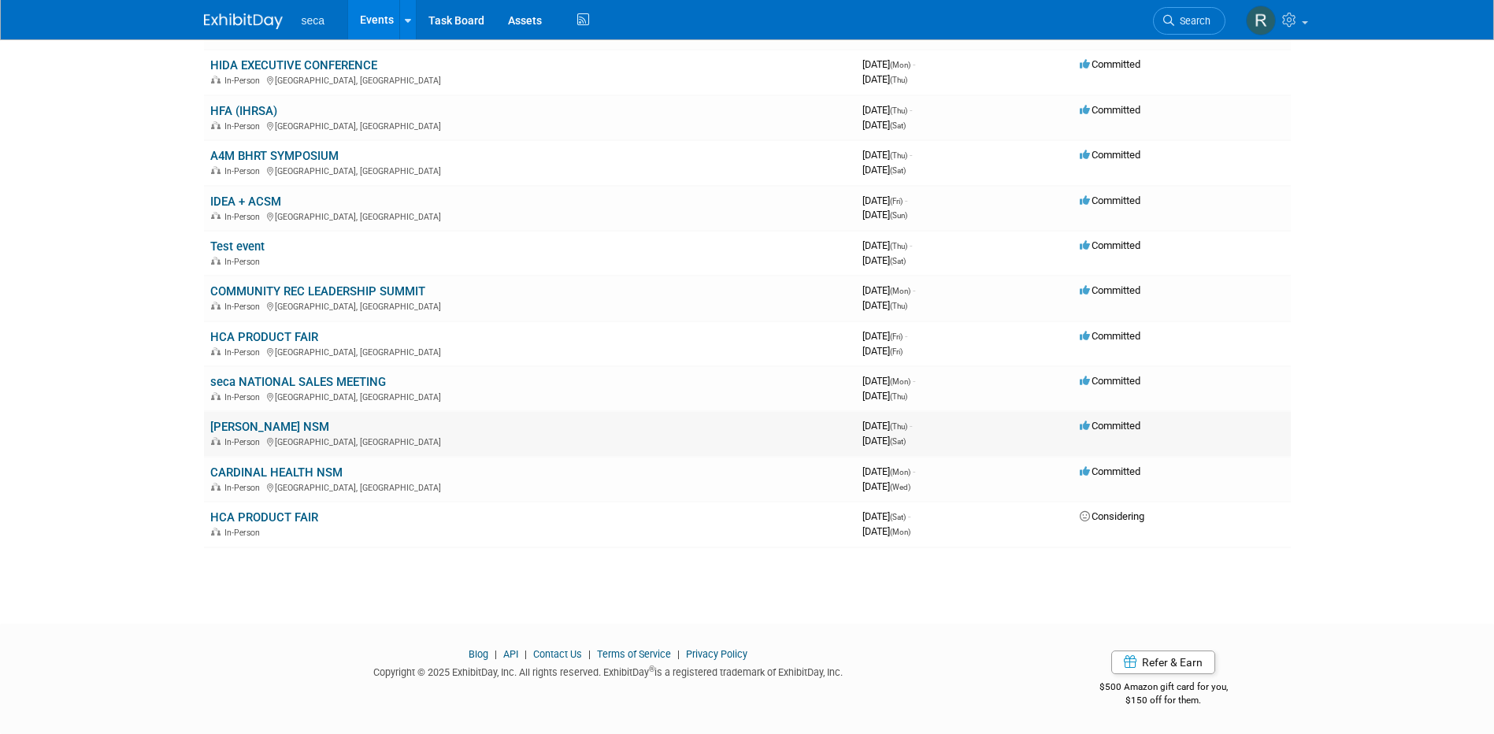
click at [295, 423] on link "[PERSON_NAME] NSM" at bounding box center [269, 427] width 119 height 14
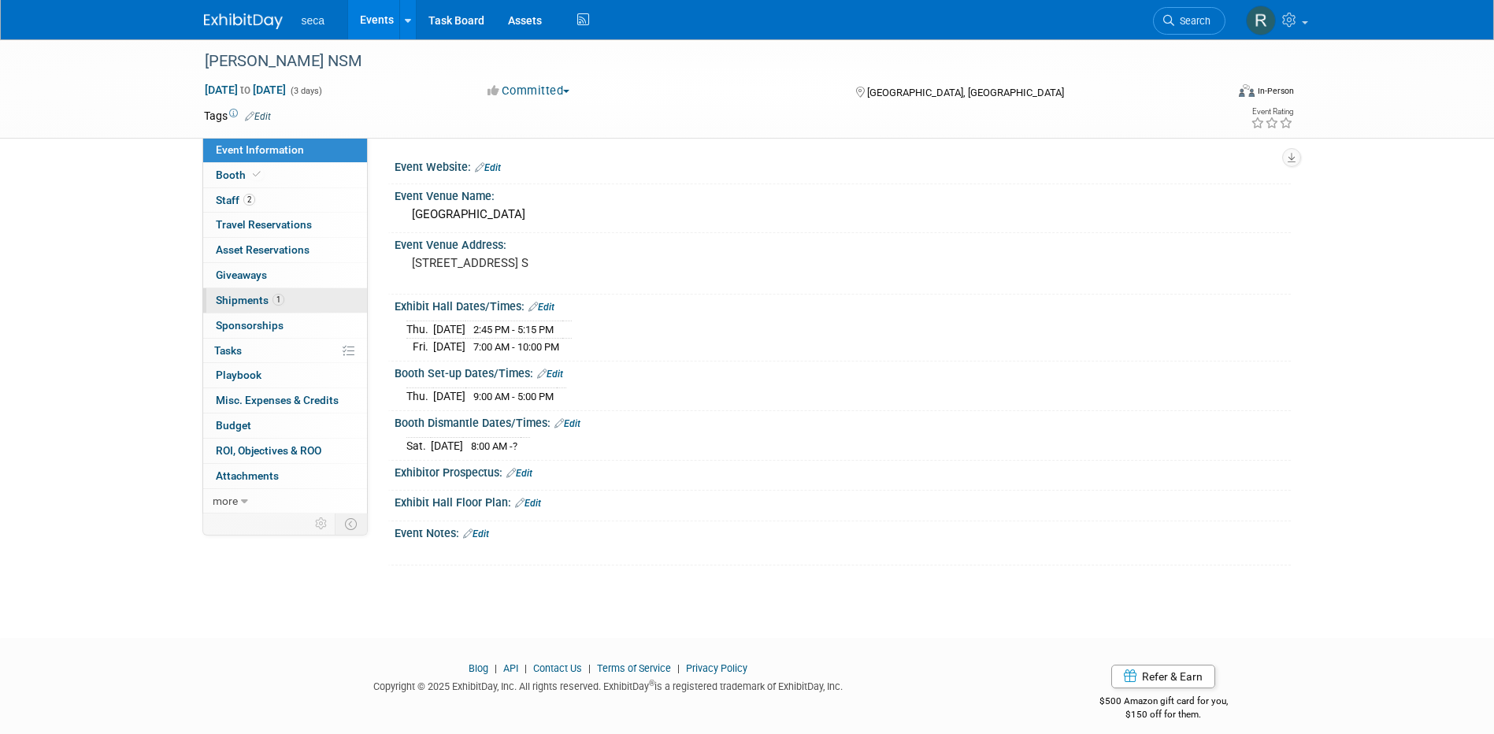
click at [270, 300] on span "Shipments 1" at bounding box center [250, 300] width 69 height 13
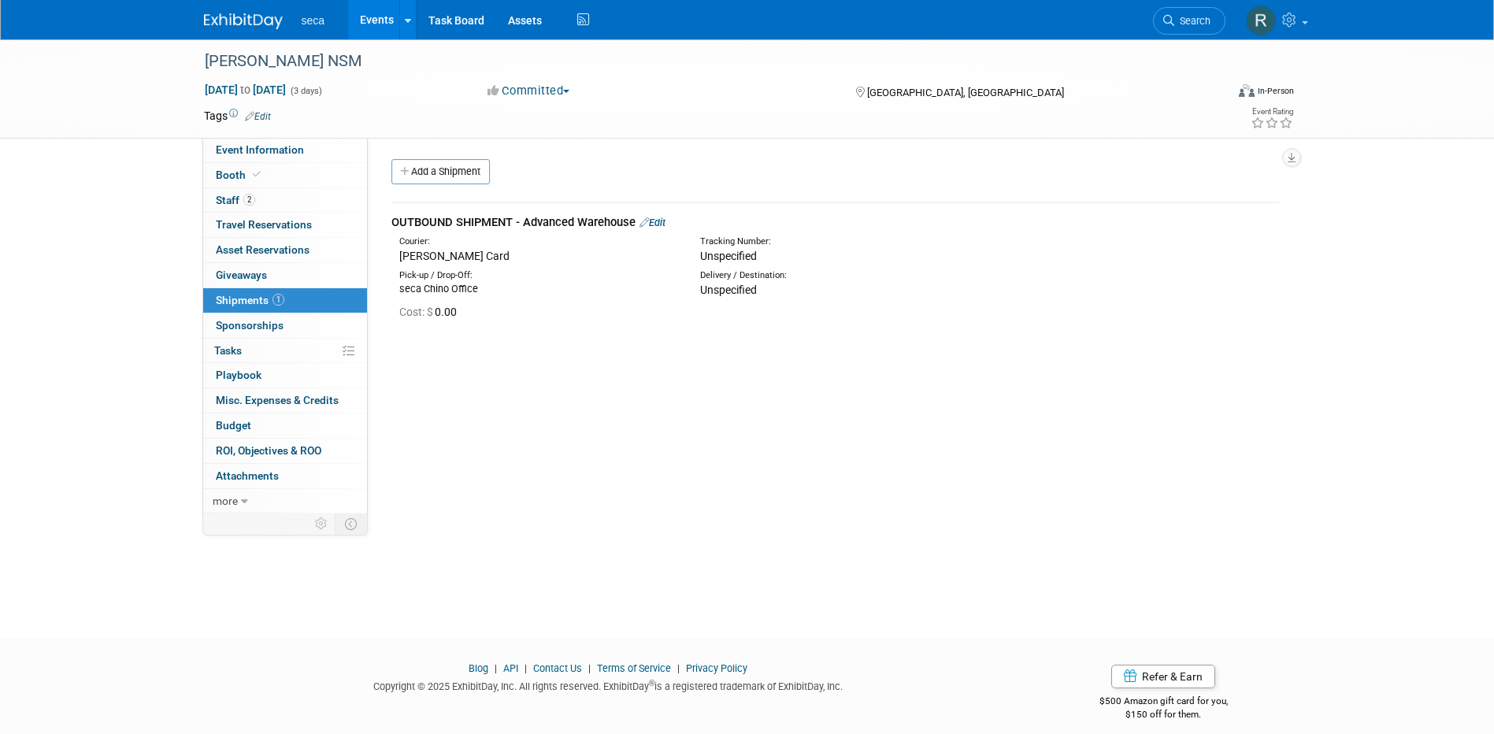
click at [381, 22] on link "Events" at bounding box center [377, 19] width 58 height 39
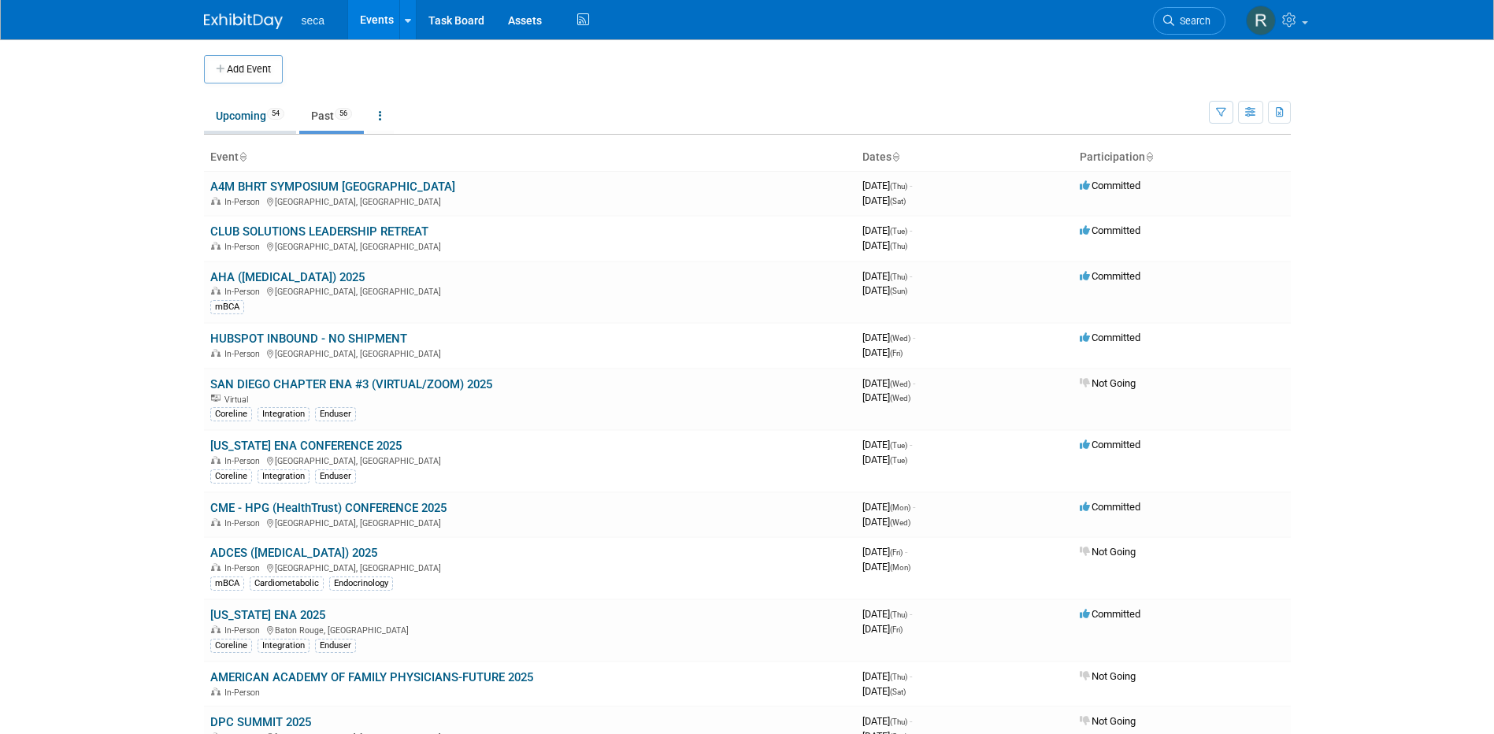
click at [252, 110] on link "Upcoming 54" at bounding box center [250, 116] width 92 height 30
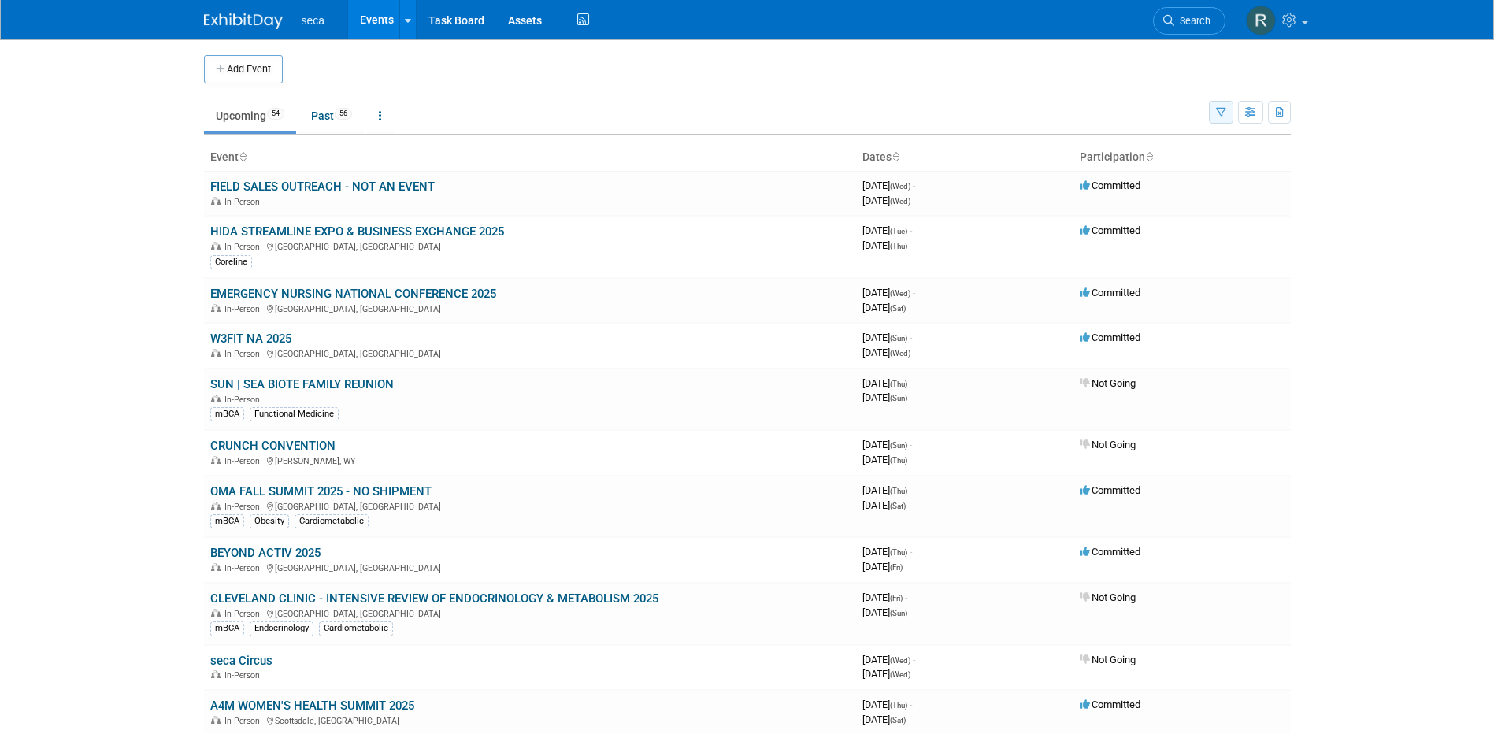
click at [1217, 109] on icon "button" at bounding box center [1221, 113] width 10 height 10
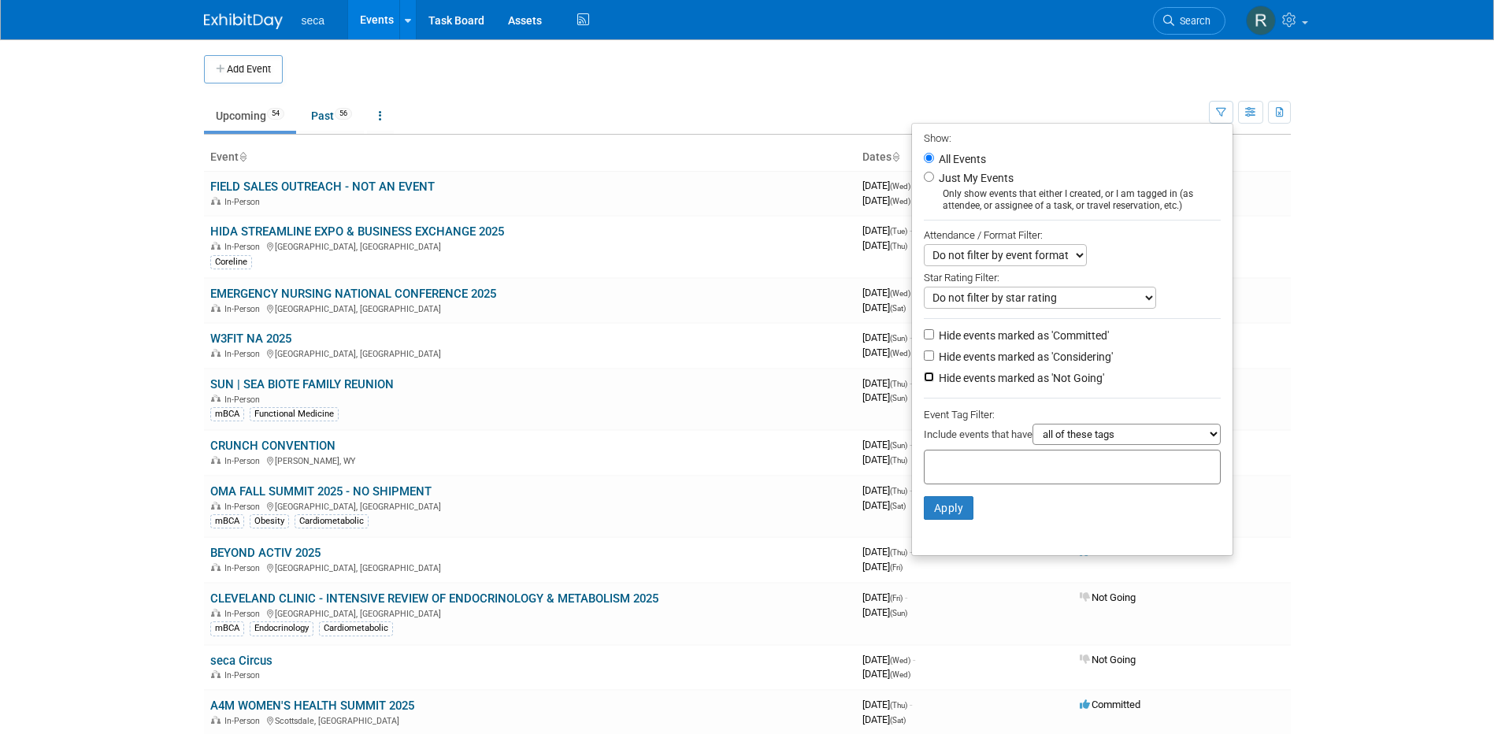
click at [924, 382] on input "Hide events marked as 'Not Going'" at bounding box center [929, 377] width 10 height 10
checkbox input "true"
click at [924, 359] on input "Hide events marked as 'Considering'" at bounding box center [929, 356] width 10 height 10
checkbox input "true"
click at [944, 505] on button "Apply" at bounding box center [949, 508] width 50 height 24
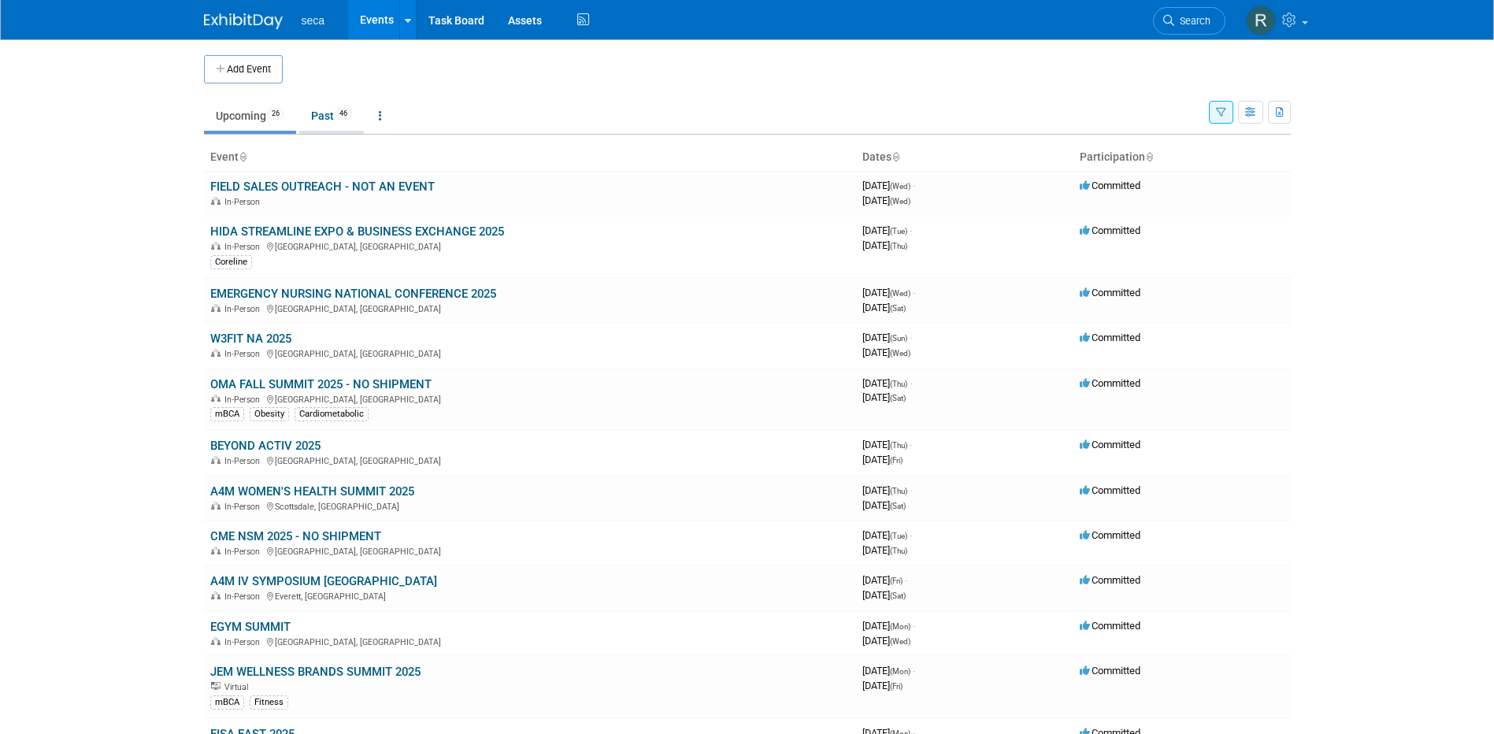
click at [320, 117] on link "Past 46" at bounding box center [331, 116] width 65 height 30
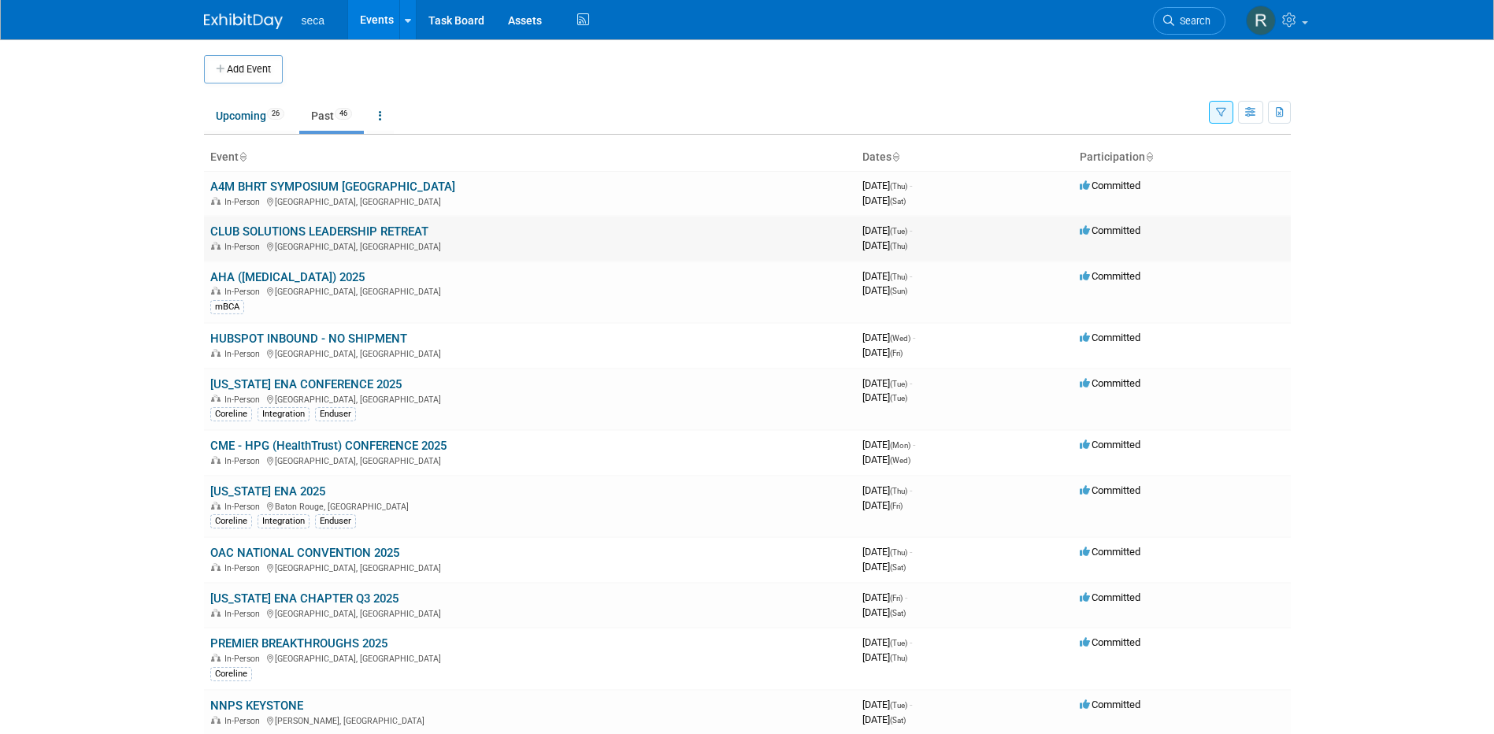
click at [254, 228] on link "CLUB SOLUTIONS LEADERSHIP RETREAT" at bounding box center [319, 232] width 218 height 14
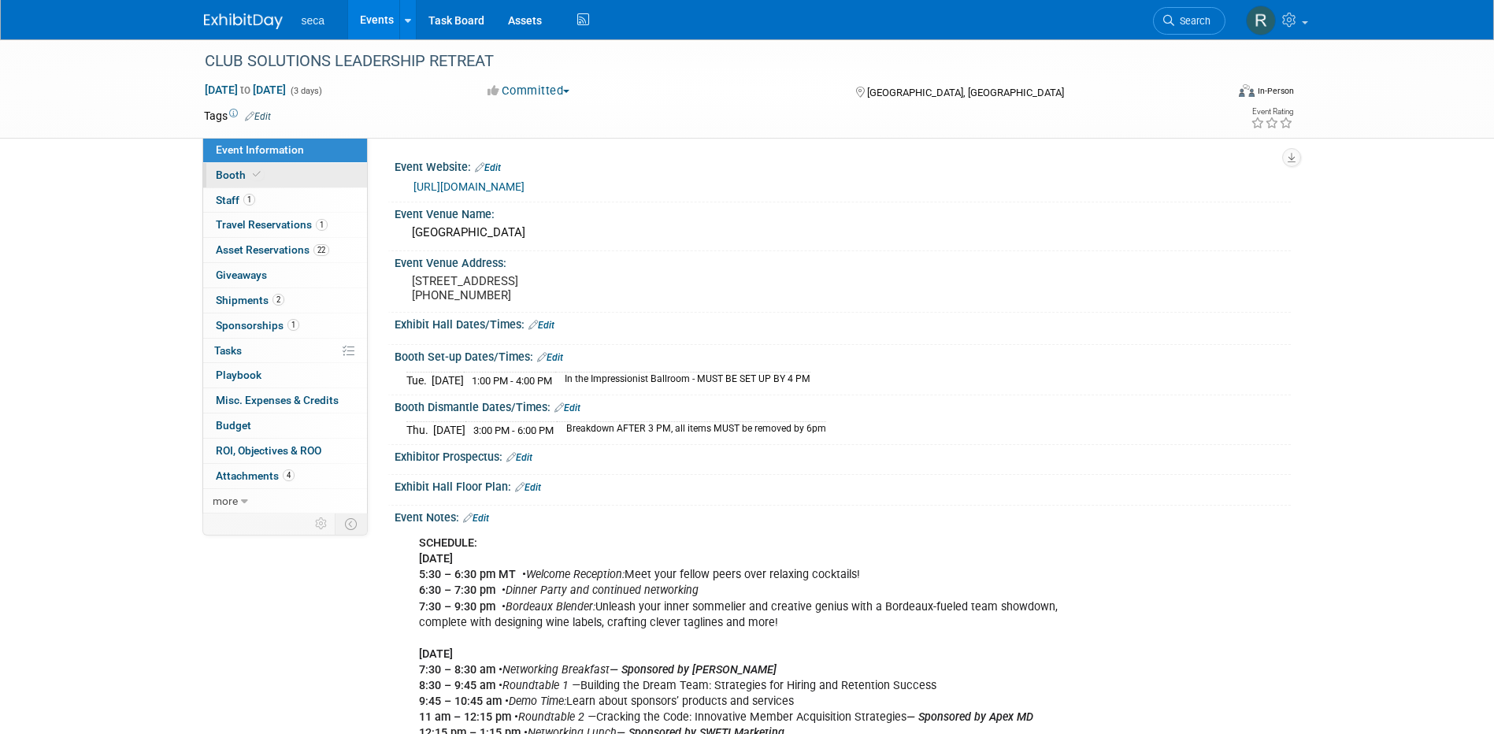
click at [243, 177] on span "Booth" at bounding box center [240, 175] width 48 height 13
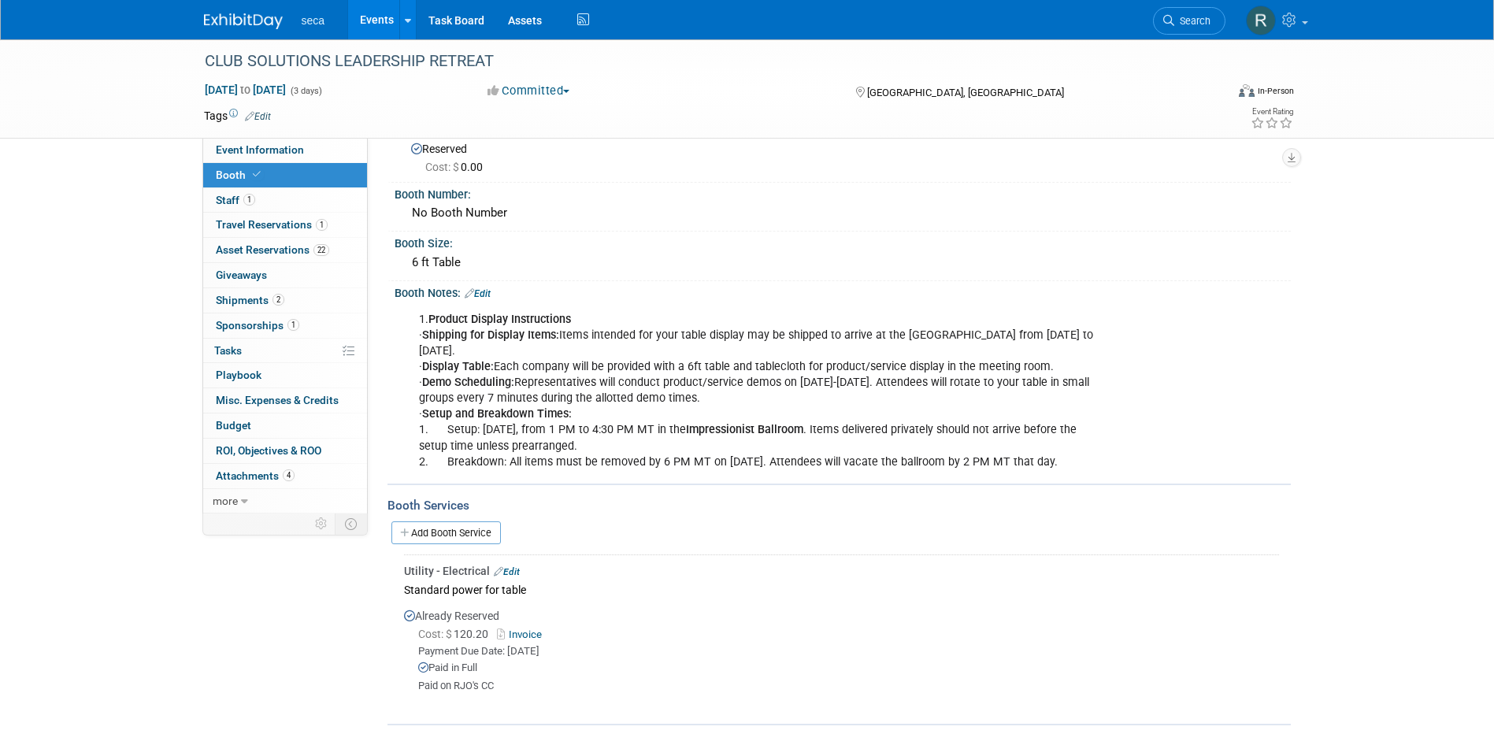
scroll to position [158, 0]
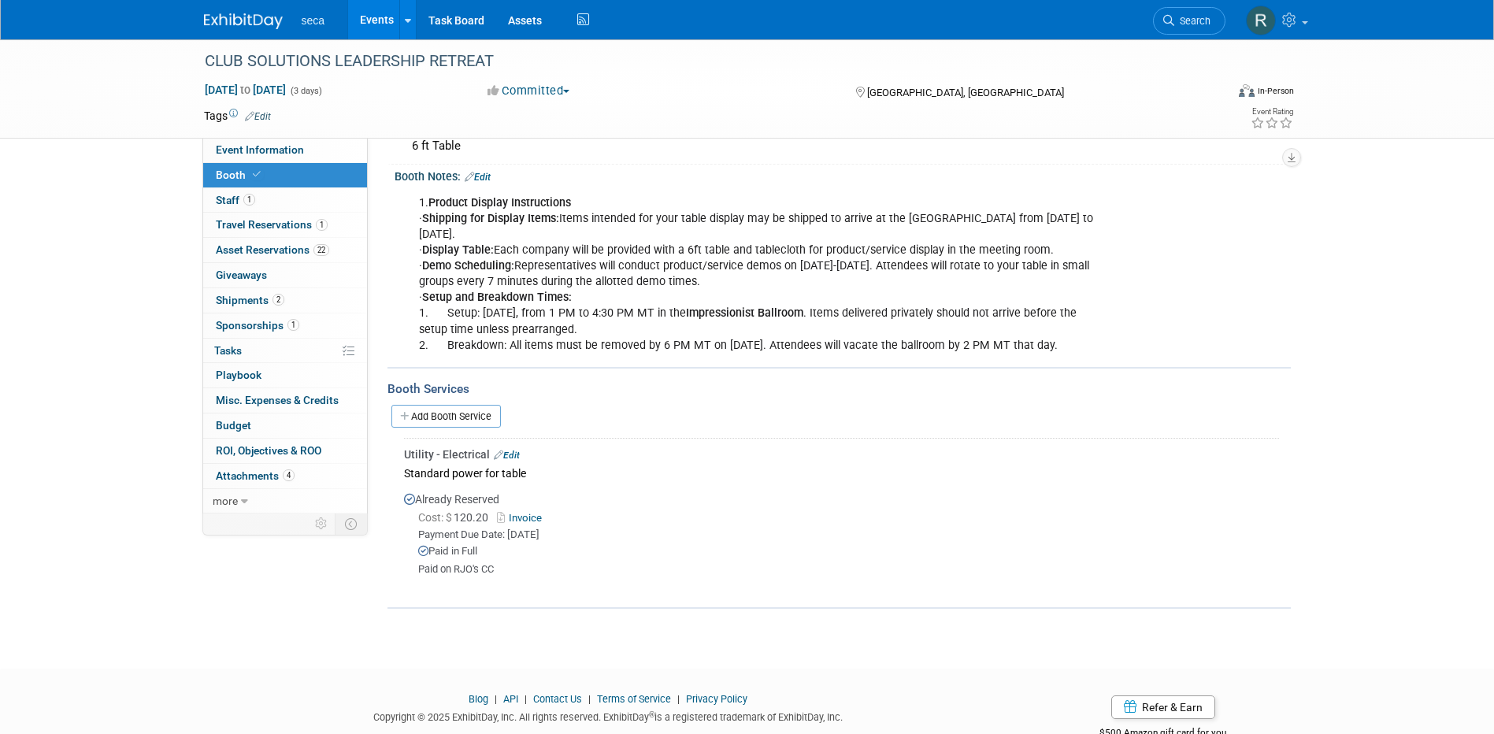
click at [529, 524] on link "Invoice" at bounding box center [522, 518] width 51 height 12
